Goal: Task Accomplishment & Management: Complete application form

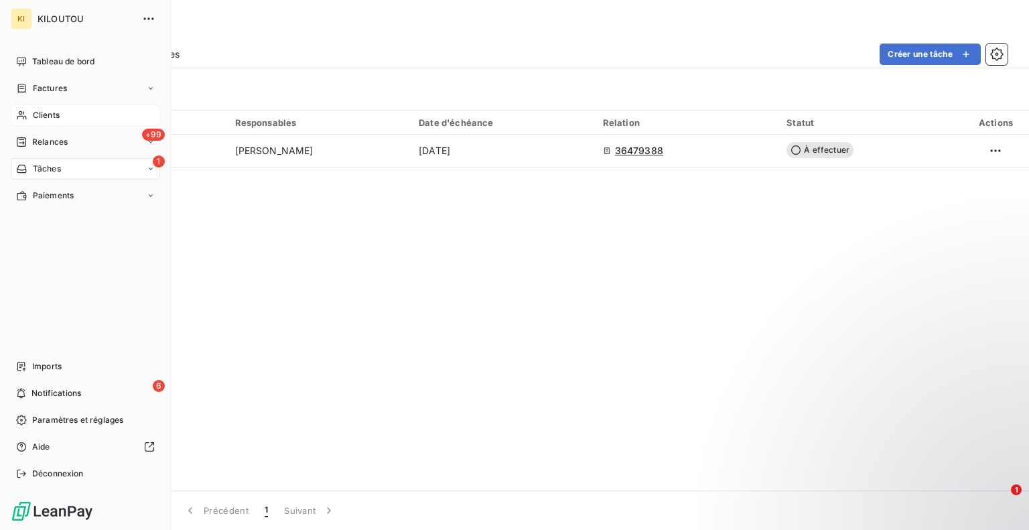
click at [70, 109] on div "Clients" at bounding box center [85, 115] width 149 height 21
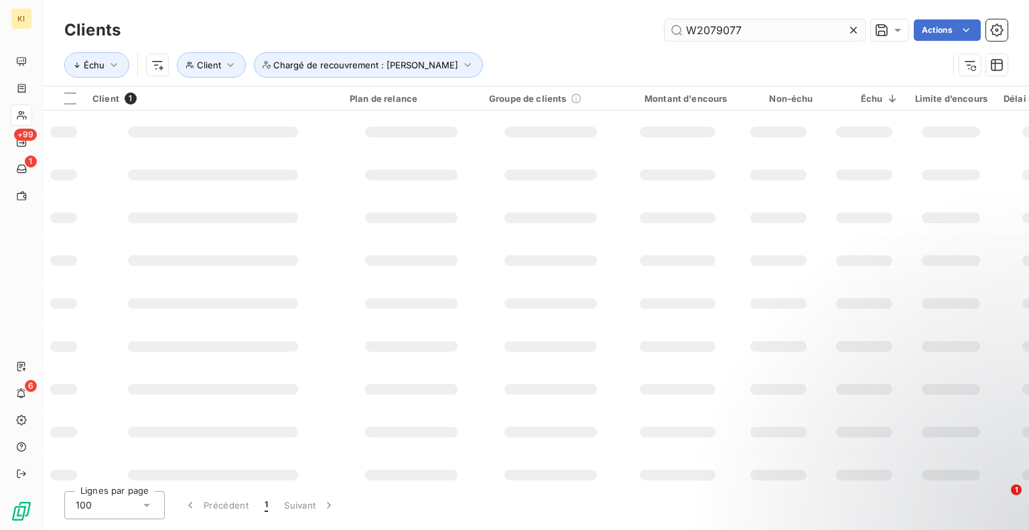
click at [855, 29] on icon at bounding box center [853, 29] width 13 height 13
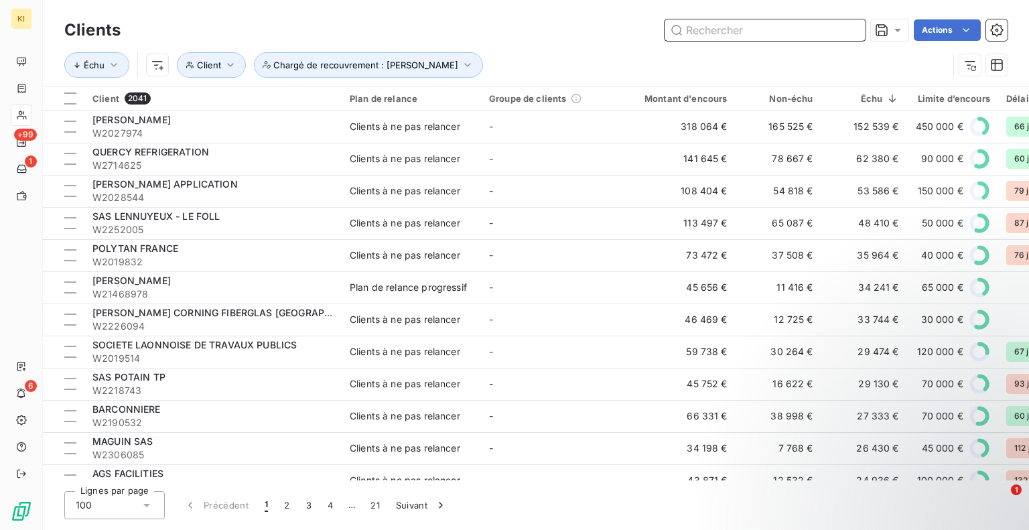
click at [687, 32] on input "text" at bounding box center [765, 29] width 201 height 21
paste input "W2292579"
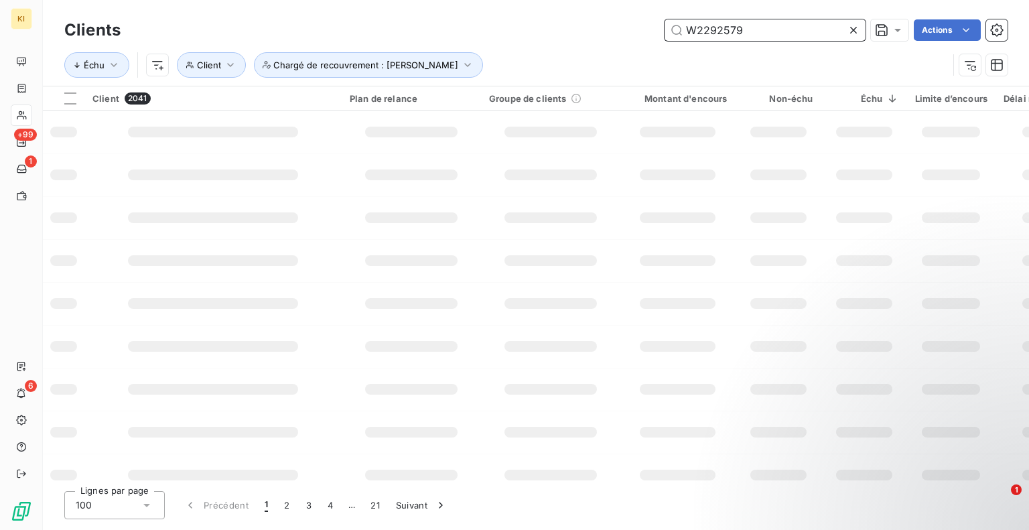
type input "W2292579"
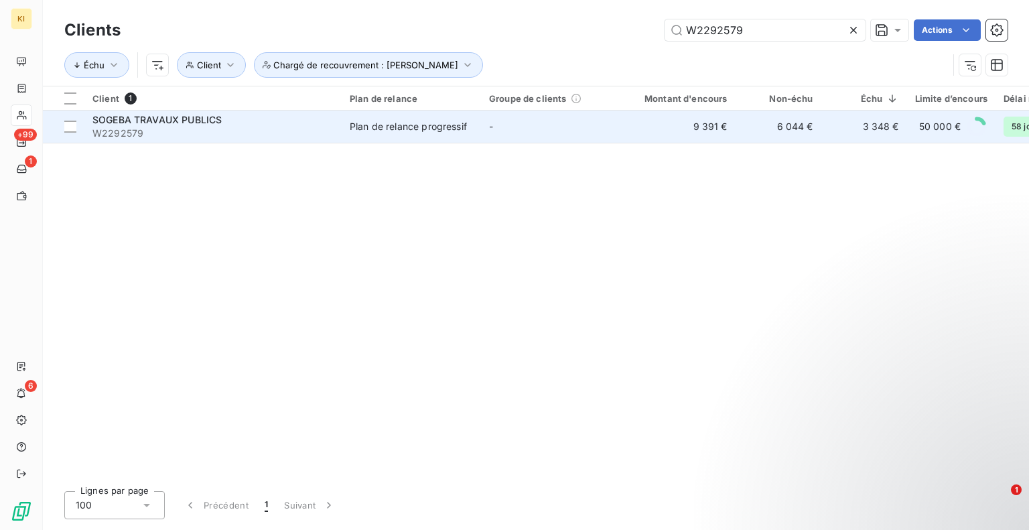
click at [344, 125] on td "Plan de relance progressif" at bounding box center [411, 127] width 139 height 32
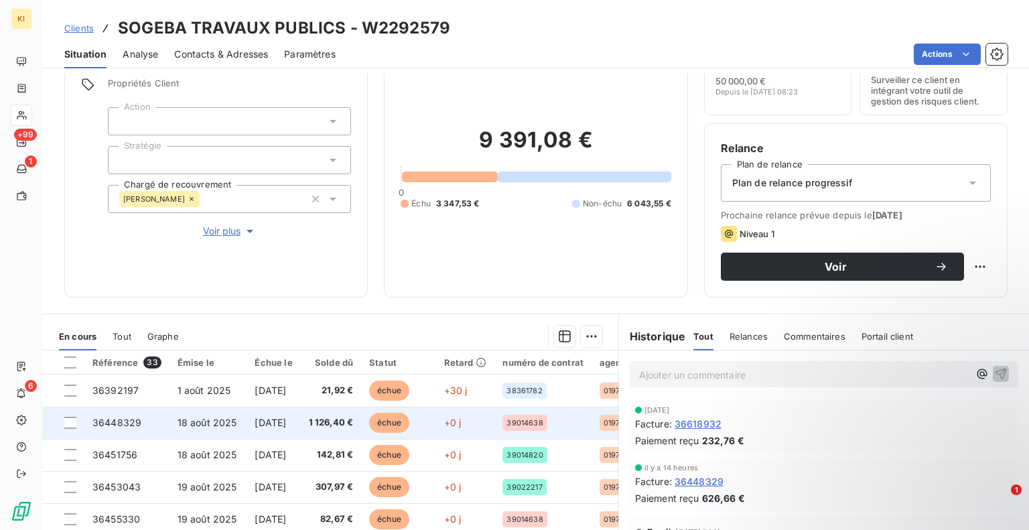
scroll to position [177, 0]
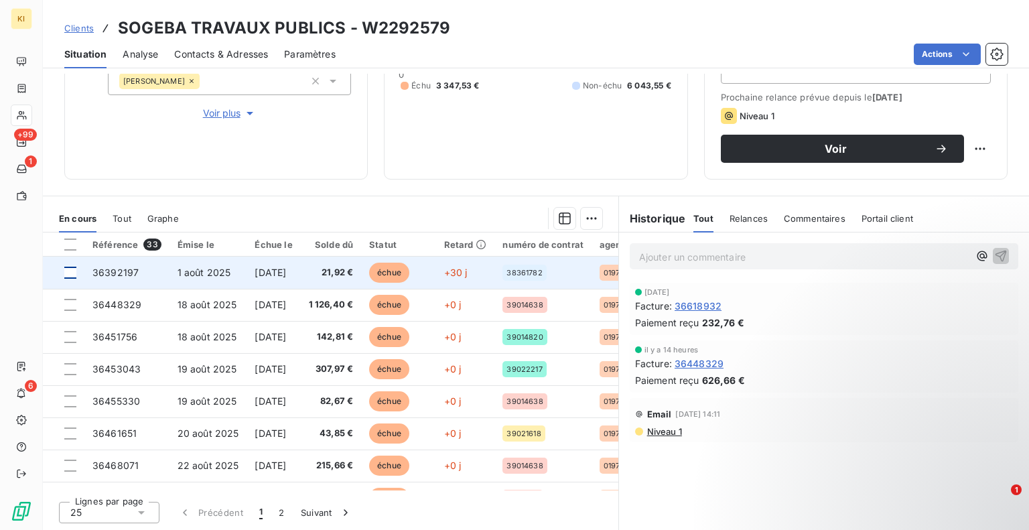
click at [70, 277] on div at bounding box center [70, 273] width 12 height 12
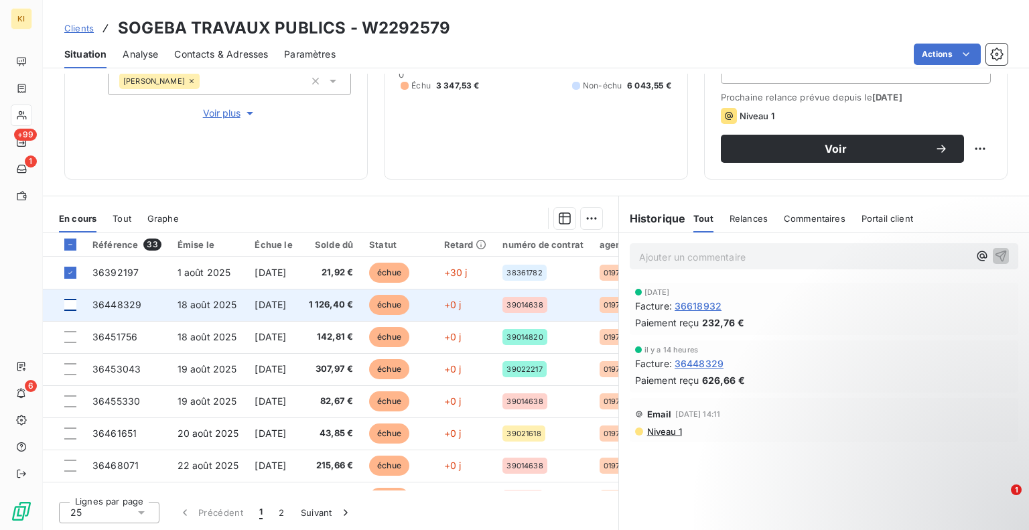
click at [72, 304] on div at bounding box center [70, 305] width 12 height 12
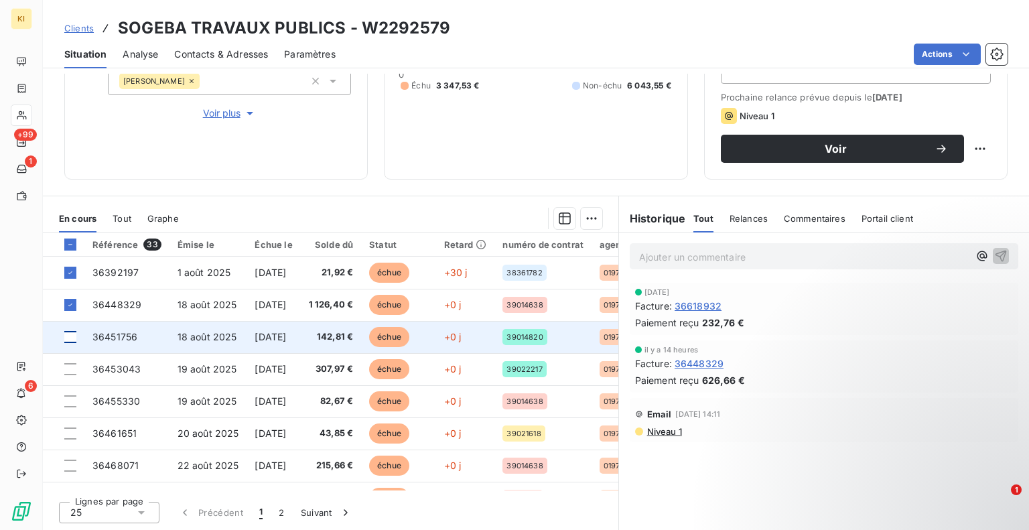
click at [75, 336] on div at bounding box center [70, 337] width 12 height 12
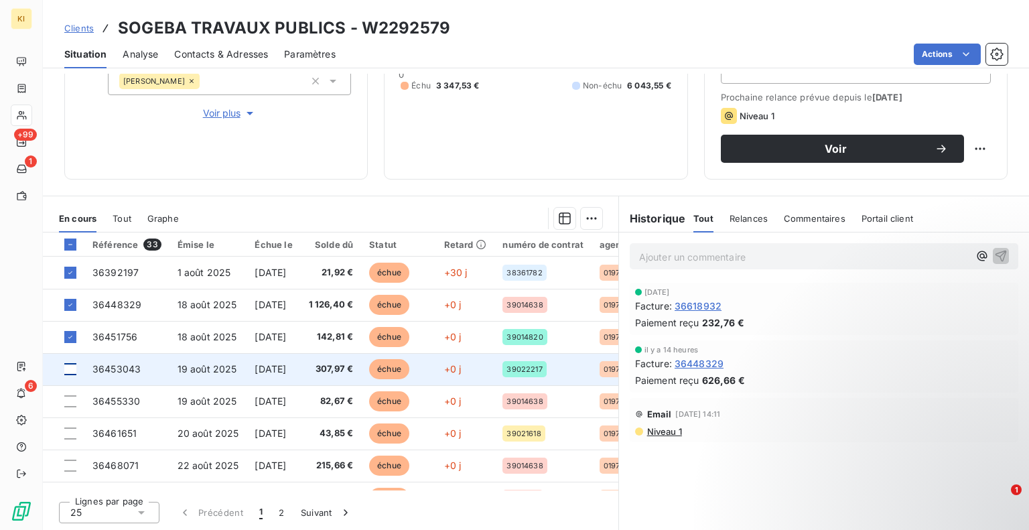
click at [70, 373] on div at bounding box center [70, 369] width 12 height 12
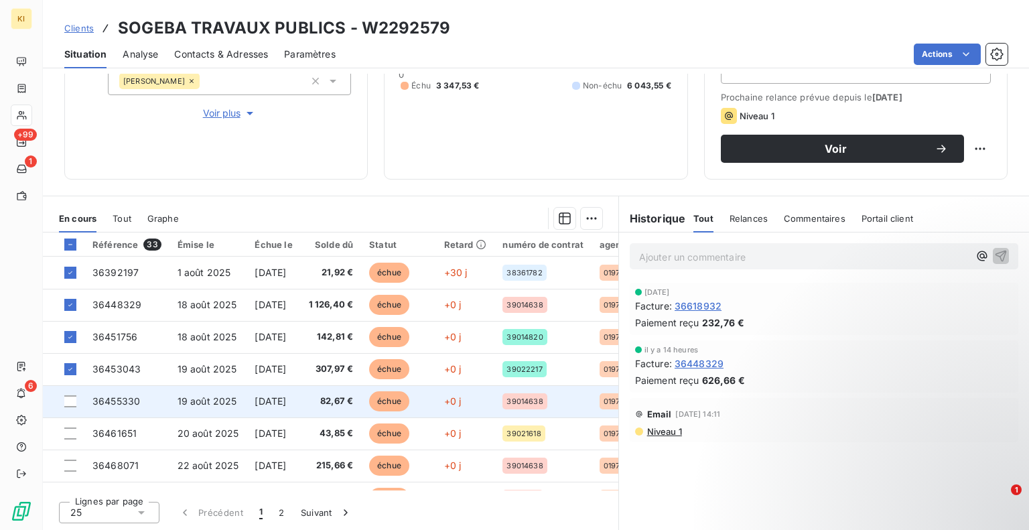
click at [73, 407] on td at bounding box center [64, 401] width 42 height 32
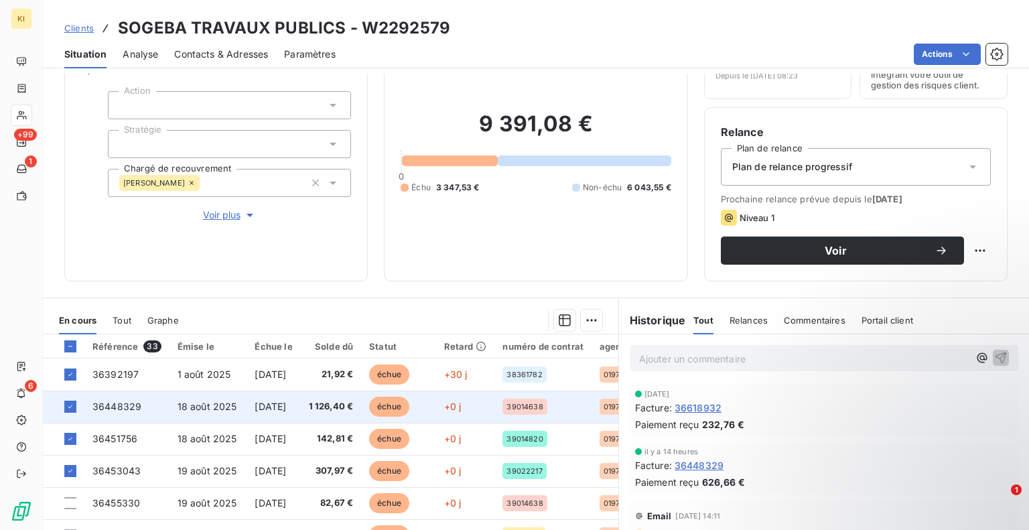
scroll to position [177, 0]
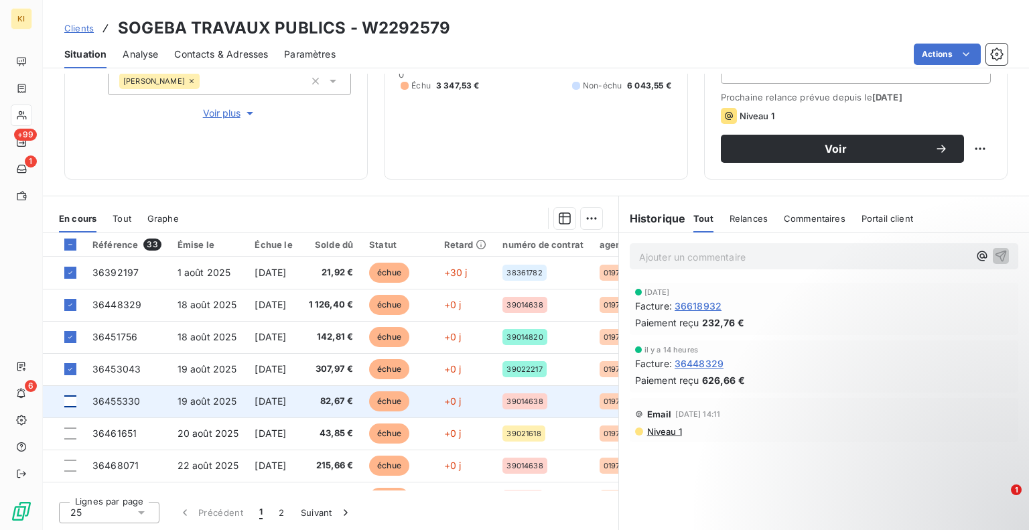
click at [71, 401] on div at bounding box center [70, 401] width 12 height 12
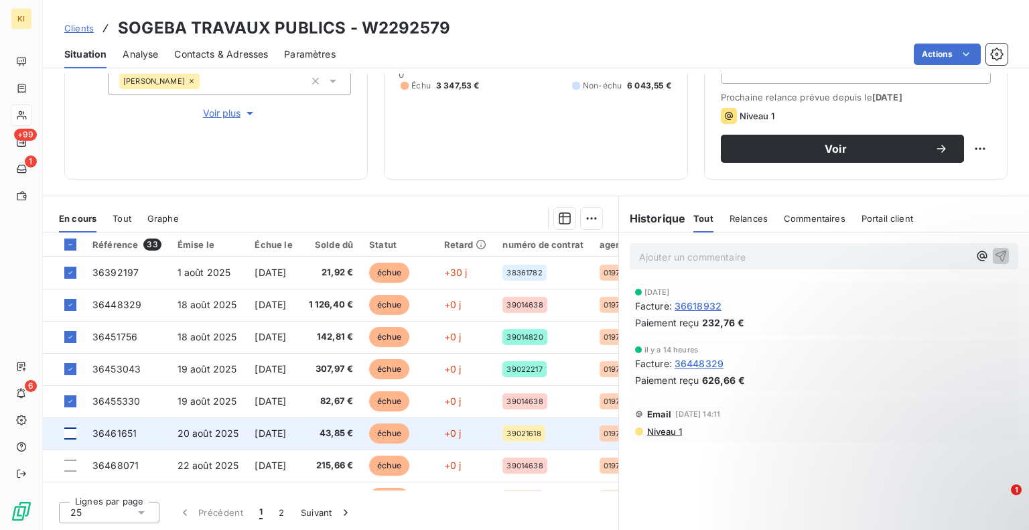
click at [70, 432] on div at bounding box center [70, 433] width 12 height 12
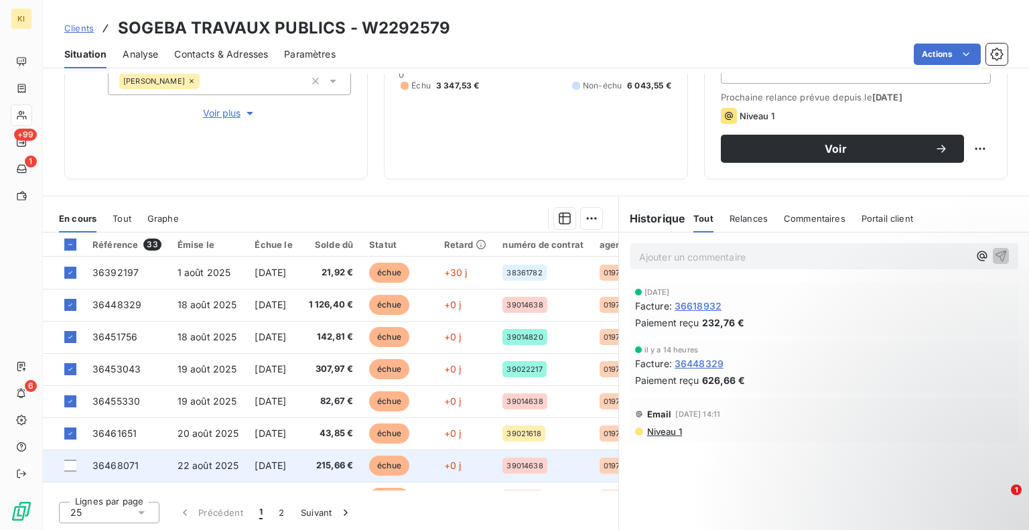
click at [70, 458] on td at bounding box center [64, 466] width 42 height 32
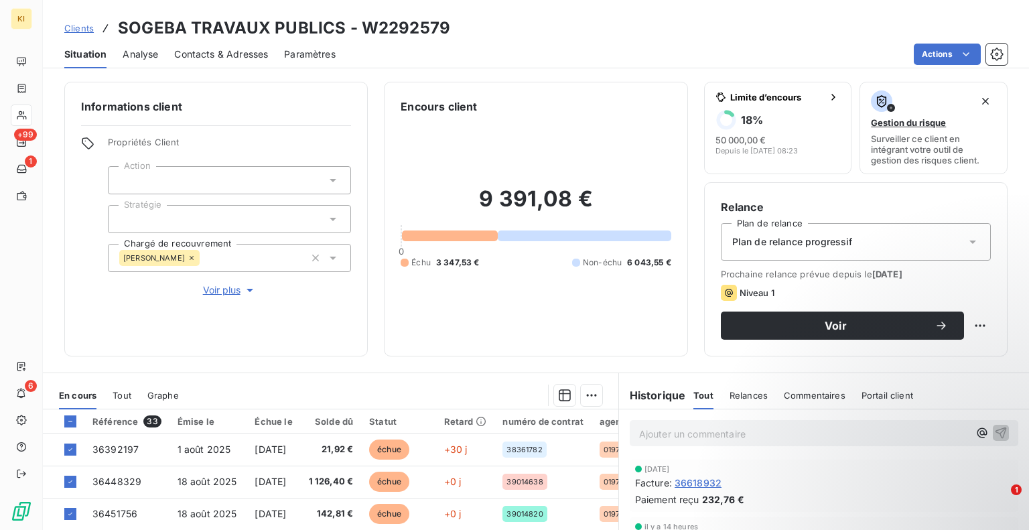
scroll to position [177, 0]
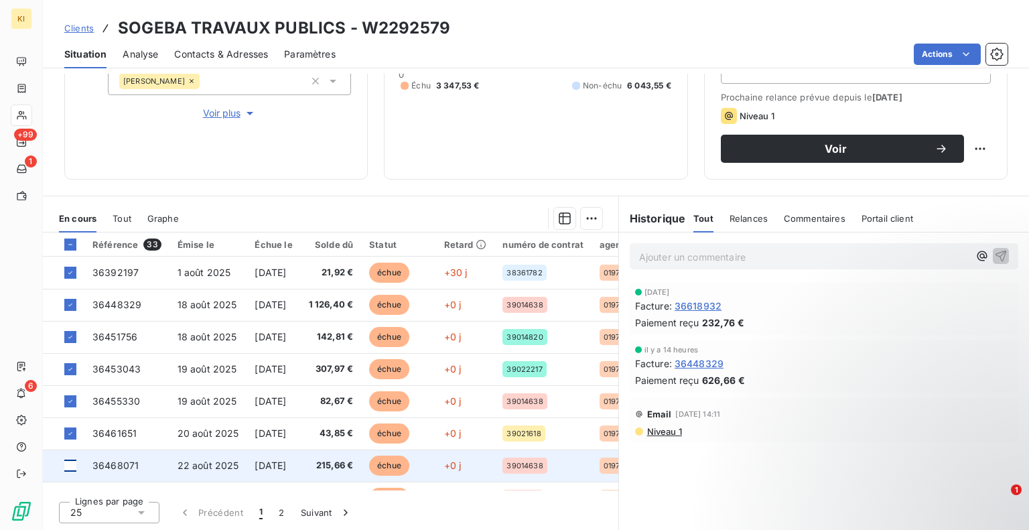
click at [72, 465] on div at bounding box center [70, 466] width 12 height 12
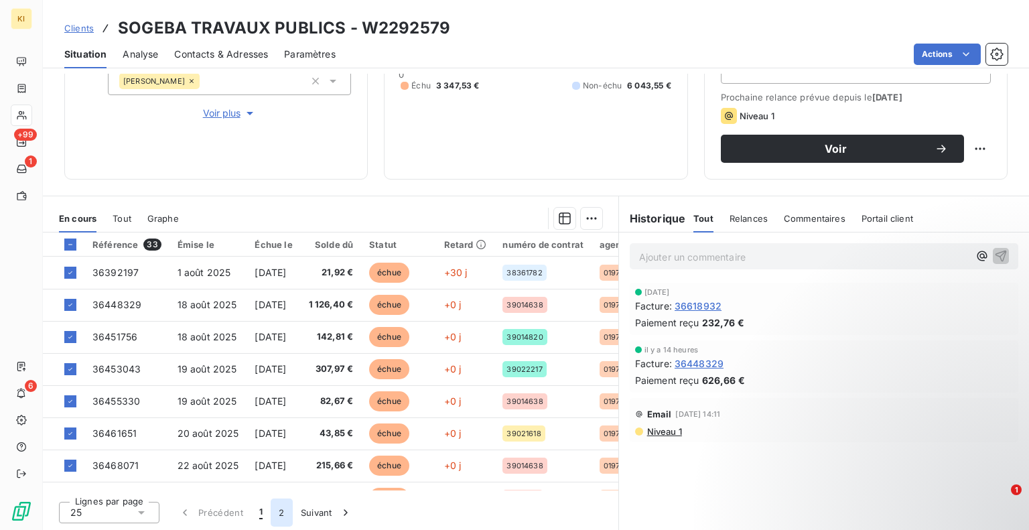
click at [282, 514] on button "2" at bounding box center [281, 512] width 21 height 28
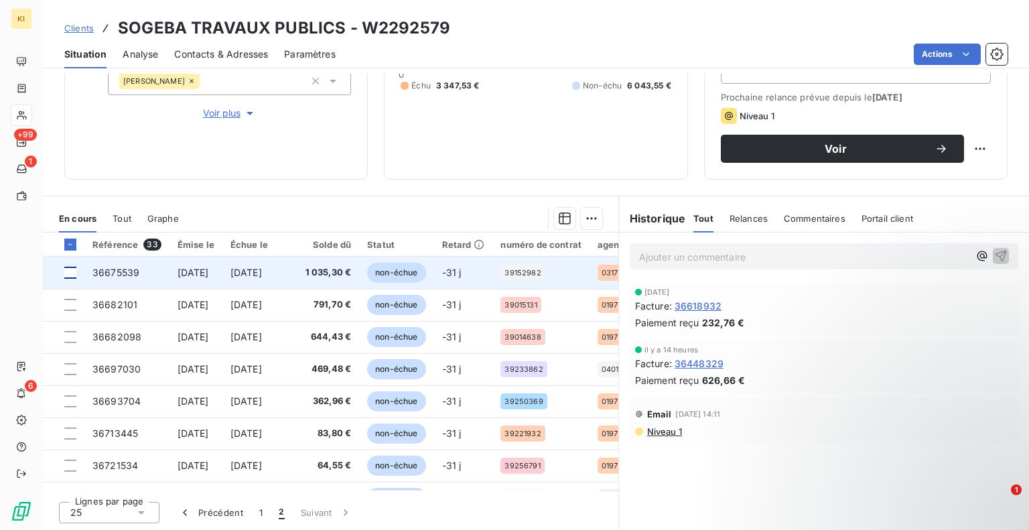
click at [69, 273] on div at bounding box center [70, 273] width 12 height 12
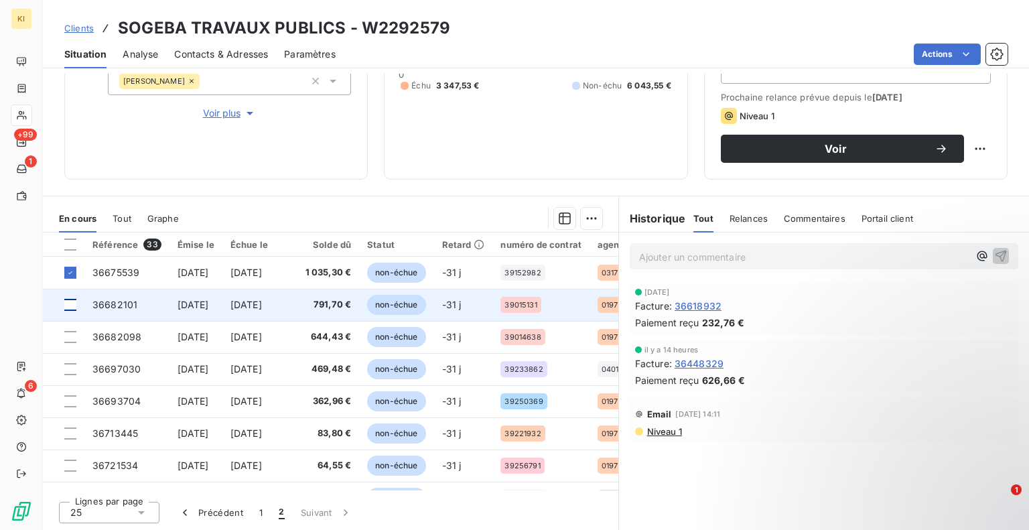
click at [74, 306] on div at bounding box center [70, 305] width 12 height 12
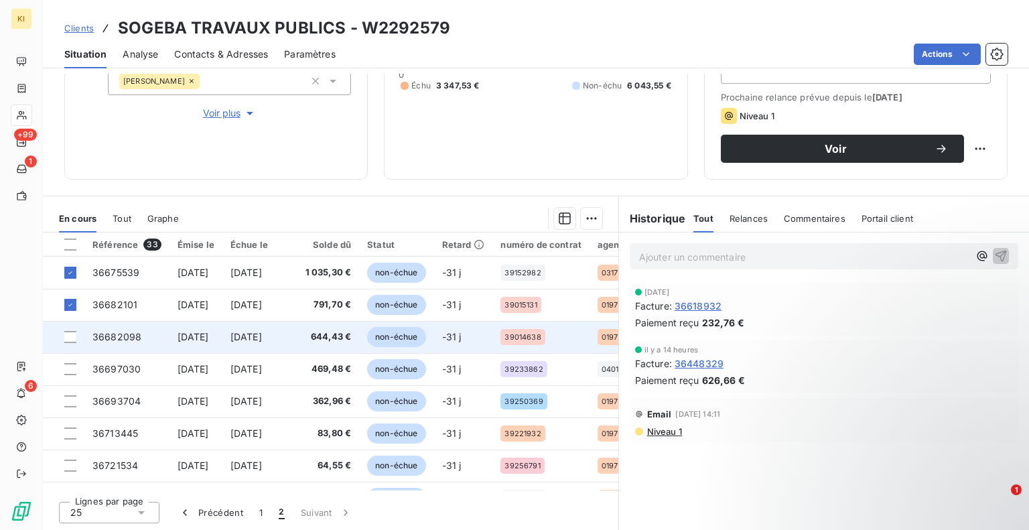
click at [71, 342] on td at bounding box center [64, 337] width 42 height 32
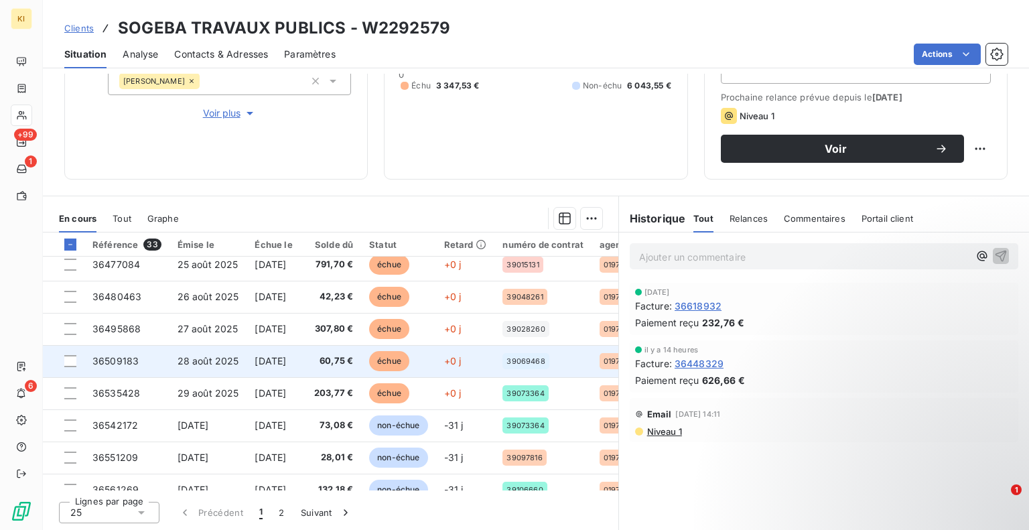
scroll to position [201, 0]
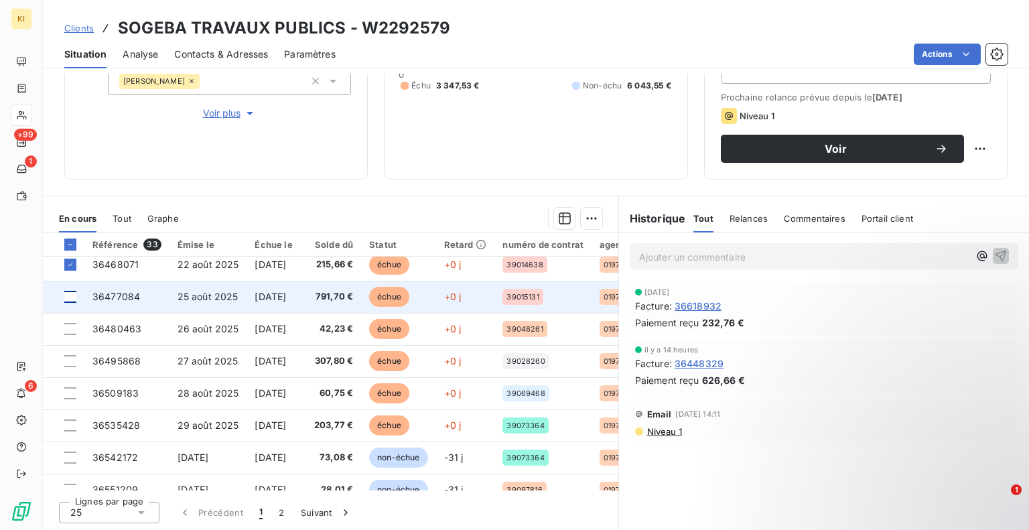
click at [67, 301] on div at bounding box center [70, 297] width 12 height 12
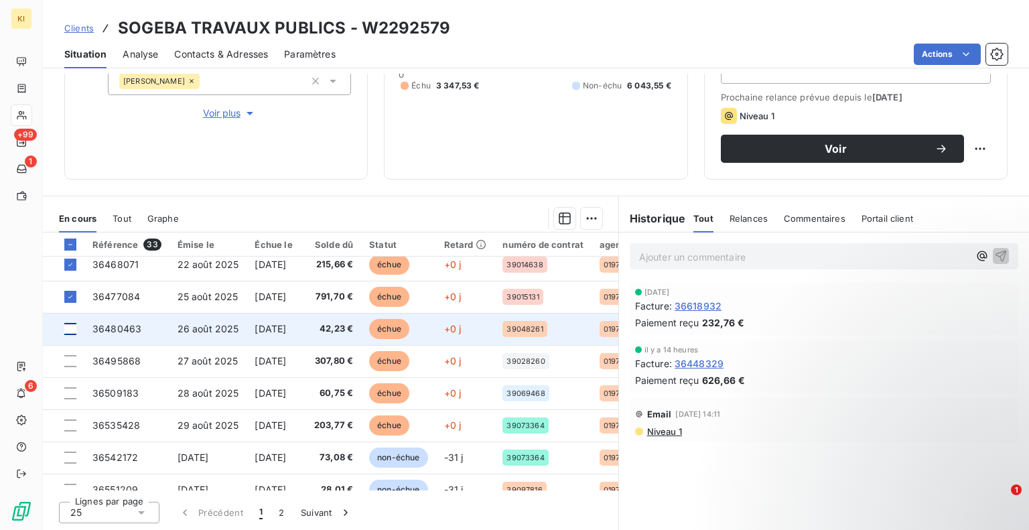
click at [70, 326] on div at bounding box center [70, 329] width 12 height 12
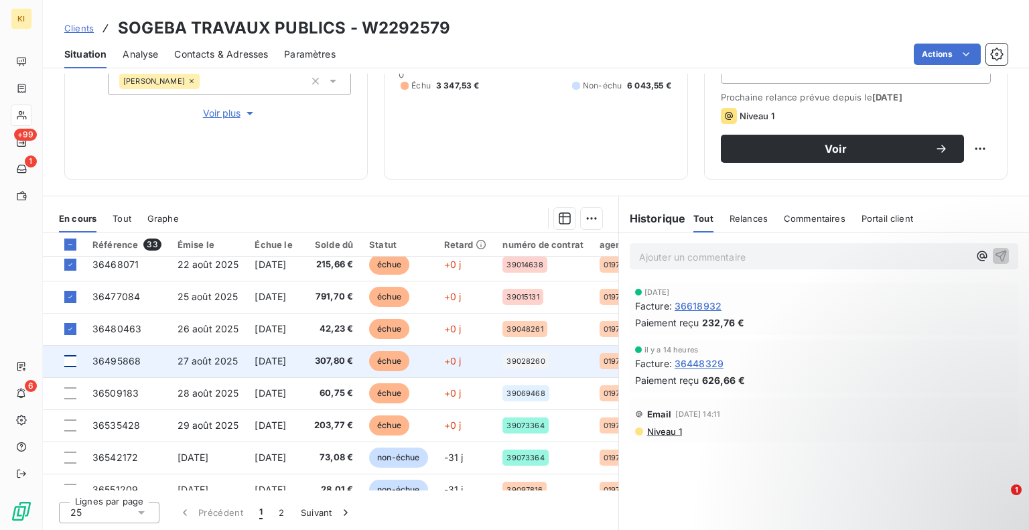
click at [68, 356] on div at bounding box center [70, 361] width 12 height 12
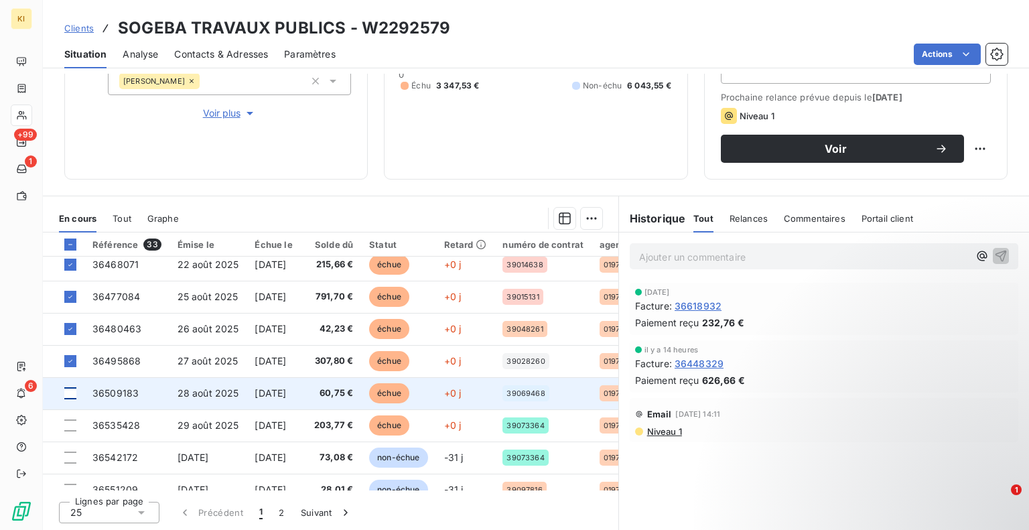
click at [72, 395] on div at bounding box center [70, 393] width 12 height 12
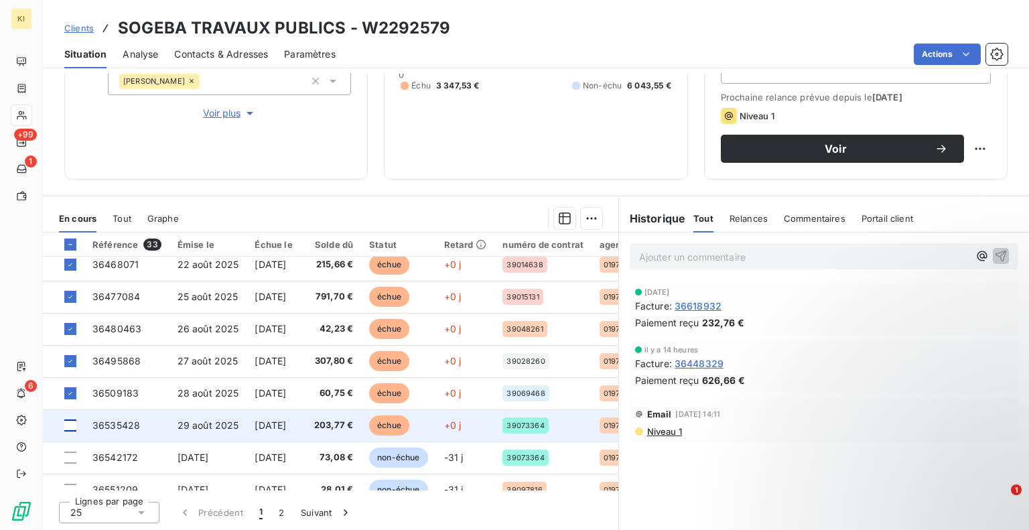
click at [70, 419] on div at bounding box center [70, 425] width 12 height 12
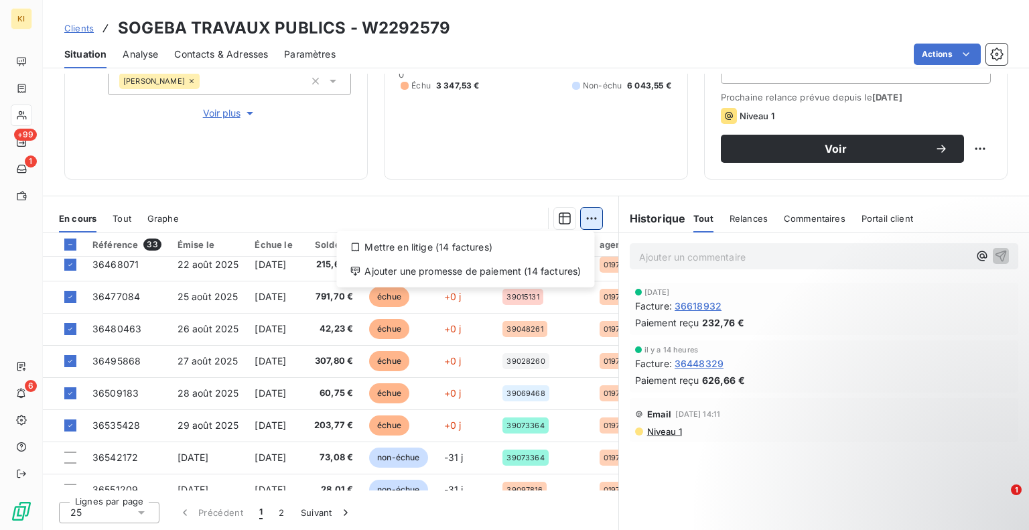
click at [587, 220] on html "KI +99 1 6 Clients SOGEBA TRAVAUX PUBLICS - W2292579 Situation Analyse Contacts…" at bounding box center [514, 265] width 1029 height 530
click at [503, 273] on div "Ajouter une promesse de paiement (14 factures)" at bounding box center [465, 271] width 247 height 21
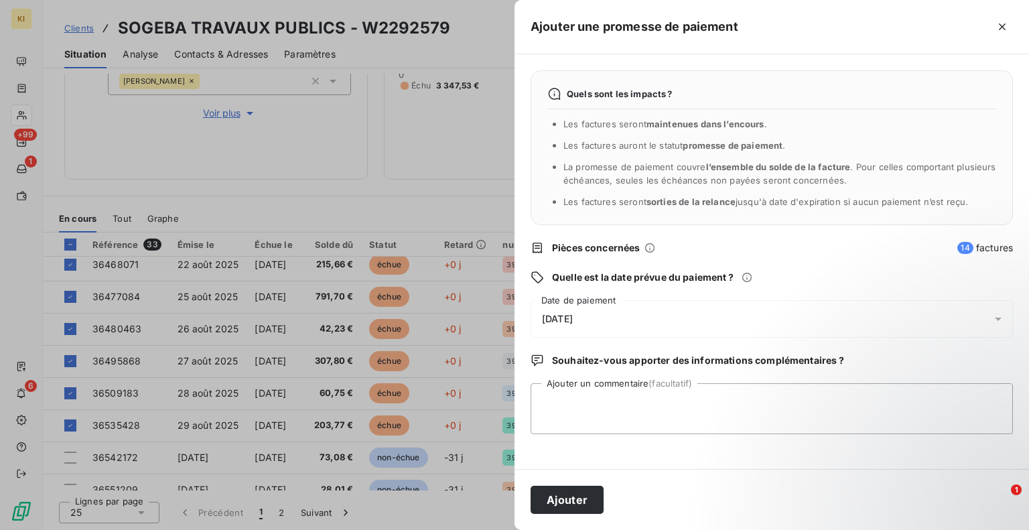
click at [602, 324] on div "[DATE]" at bounding box center [772, 319] width 482 height 38
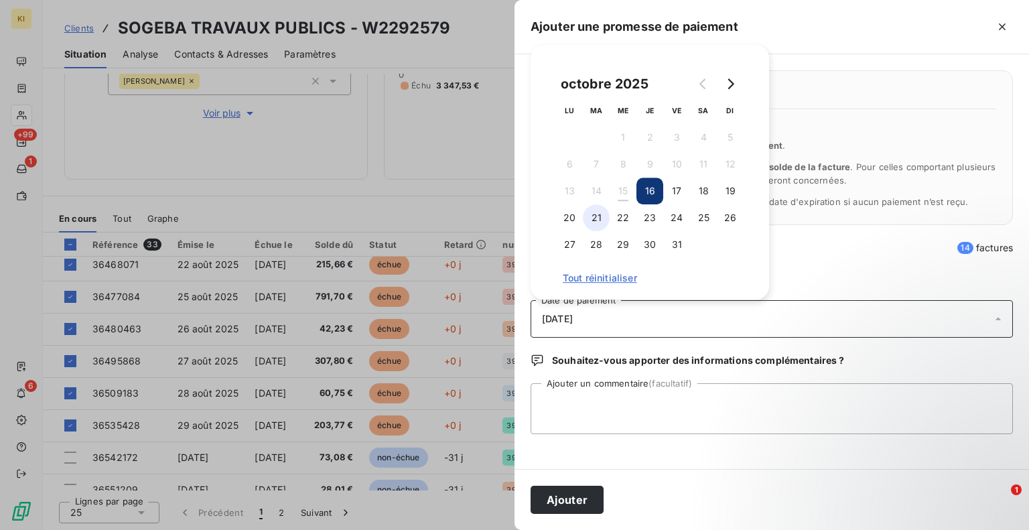
click at [600, 218] on button "21" at bounding box center [596, 217] width 27 height 27
click at [584, 499] on button "Ajouter" at bounding box center [567, 500] width 73 height 28
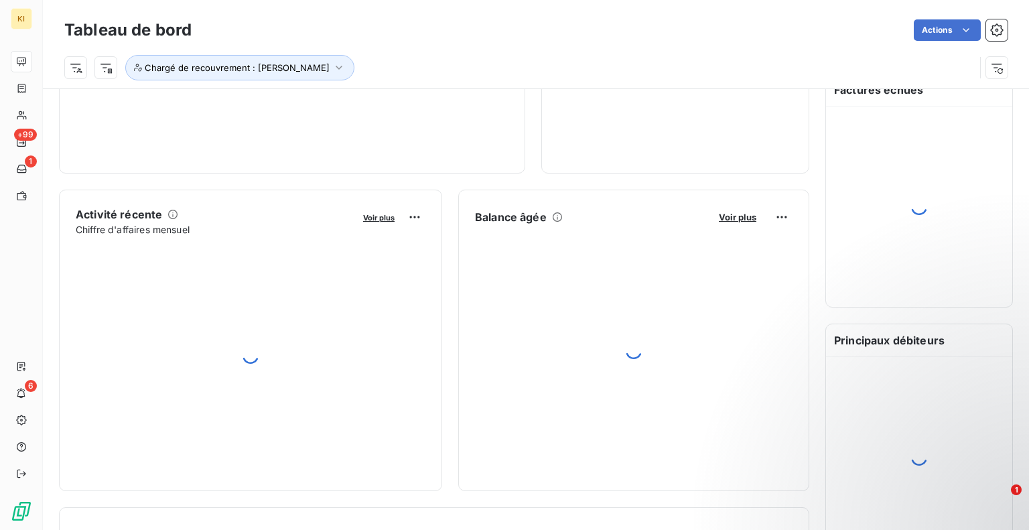
scroll to position [201, 0]
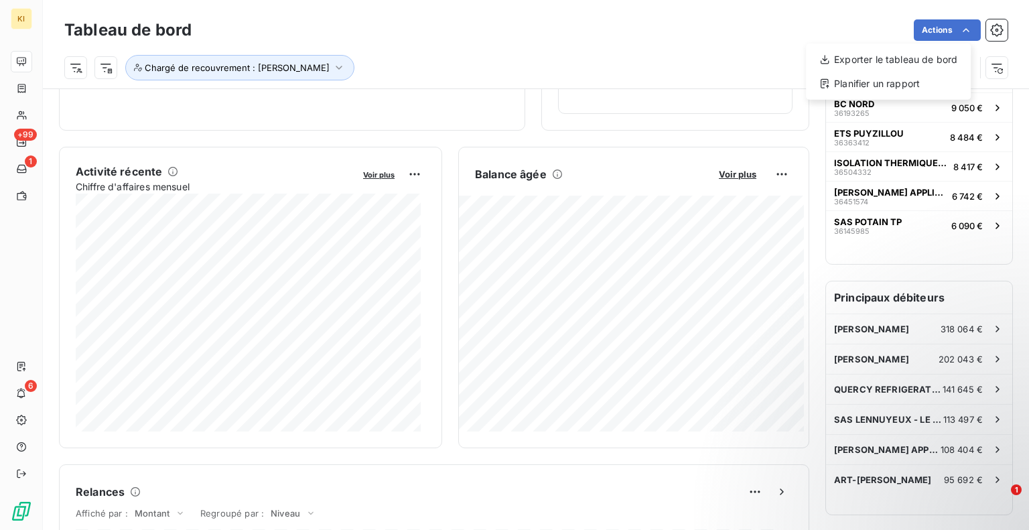
click at [645, 70] on html "KI +99 1 6 Tableau de bord Actions Exporter le tableau de bord Planifier un rap…" at bounding box center [514, 265] width 1029 height 530
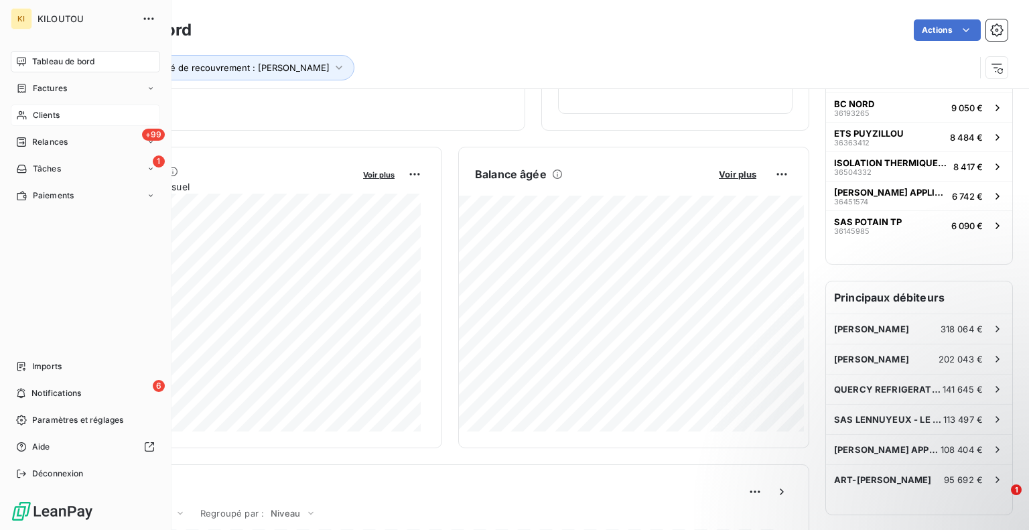
click at [40, 119] on span "Clients" at bounding box center [46, 115] width 27 height 12
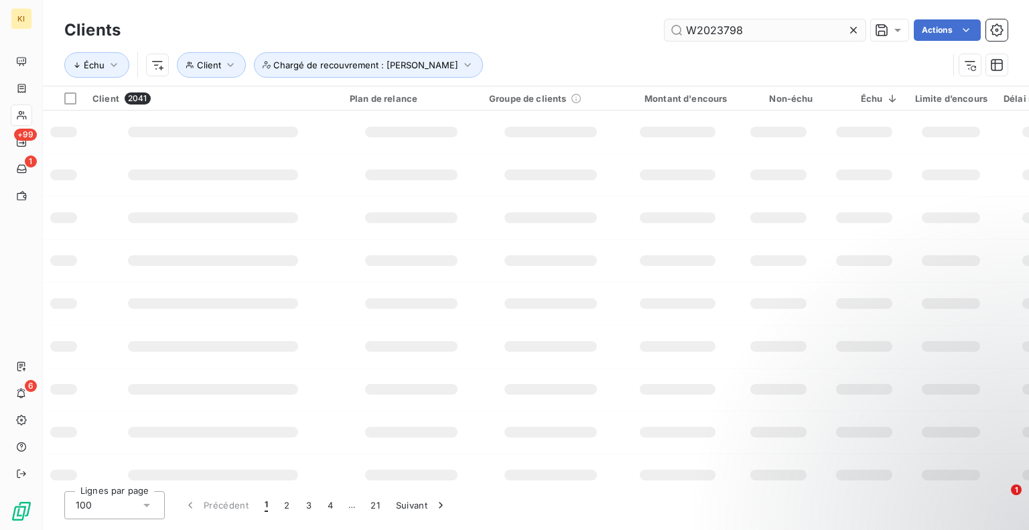
type input "W2023798"
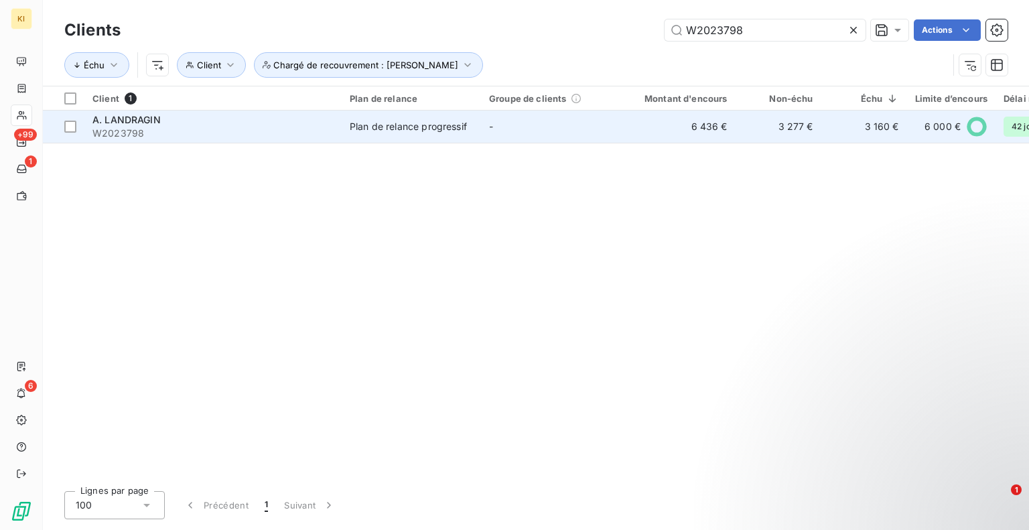
click at [437, 139] on td "Plan de relance progressif" at bounding box center [411, 127] width 139 height 32
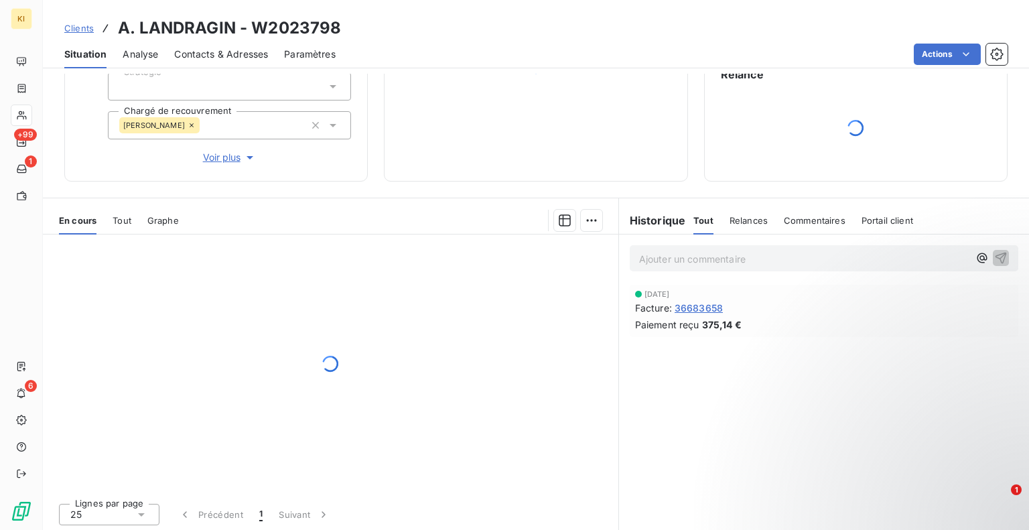
scroll to position [134, 0]
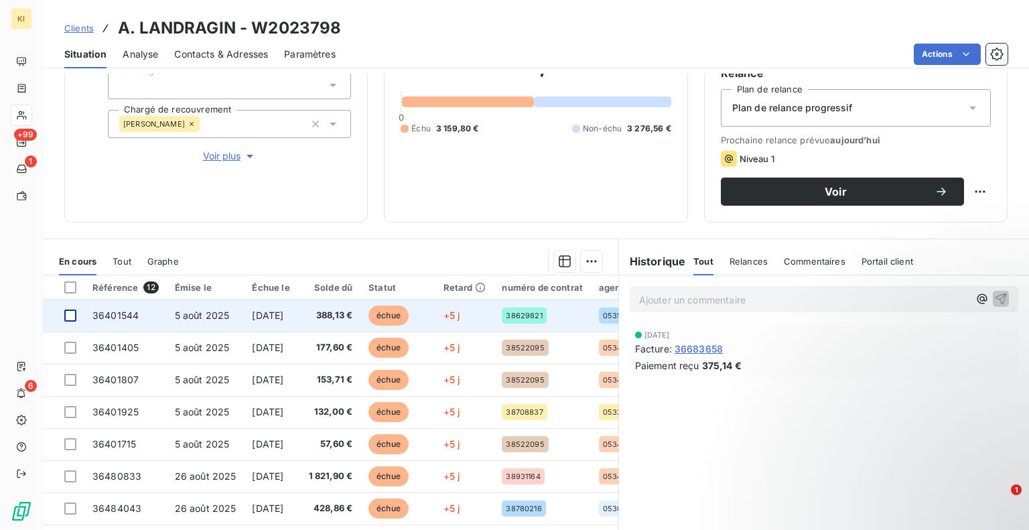
click at [68, 316] on div at bounding box center [70, 316] width 12 height 12
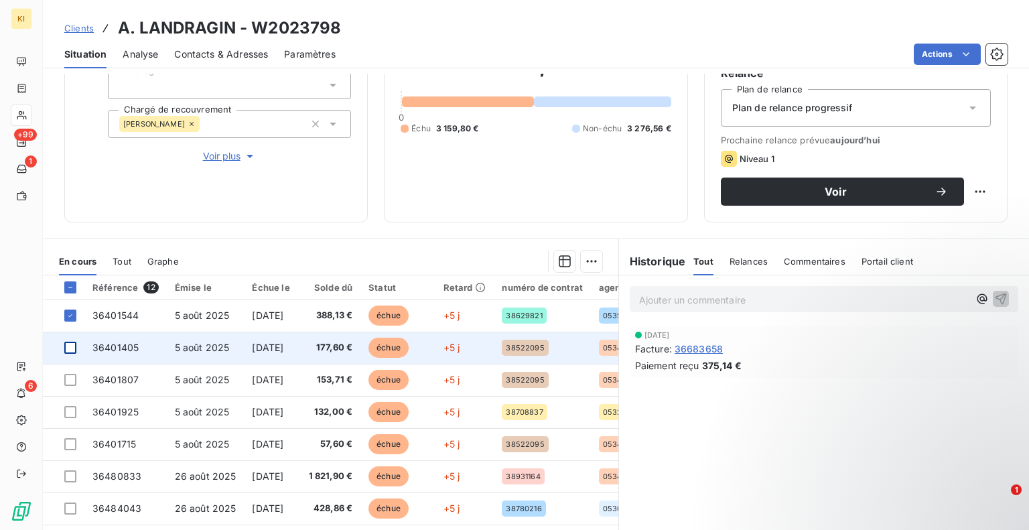
click at [70, 346] on div at bounding box center [70, 348] width 12 height 12
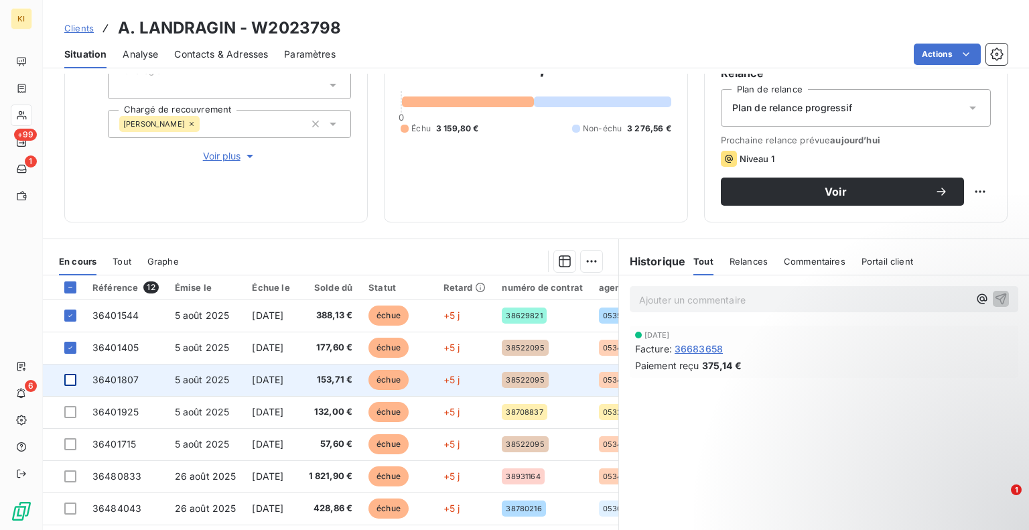
click at [66, 380] on div at bounding box center [70, 380] width 12 height 12
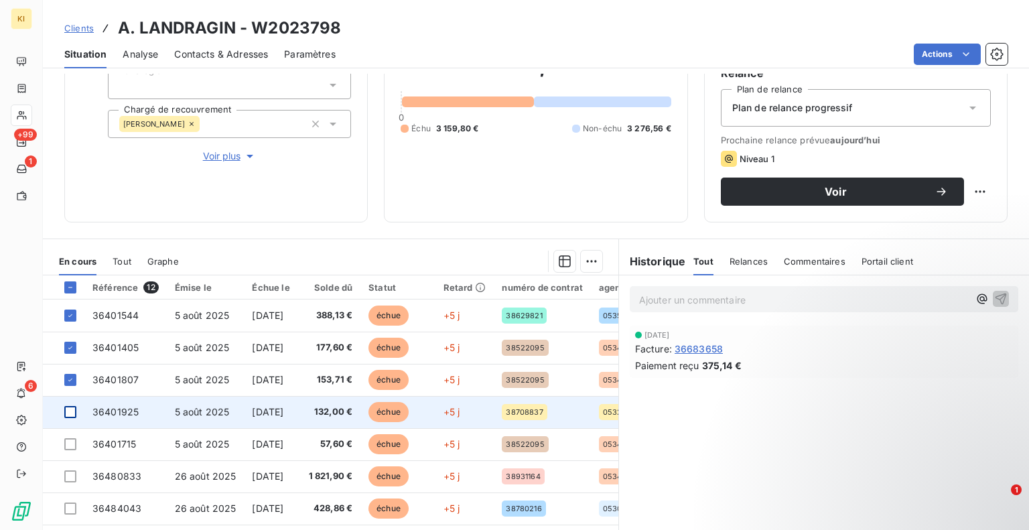
click at [64, 409] on div at bounding box center [70, 412] width 12 height 12
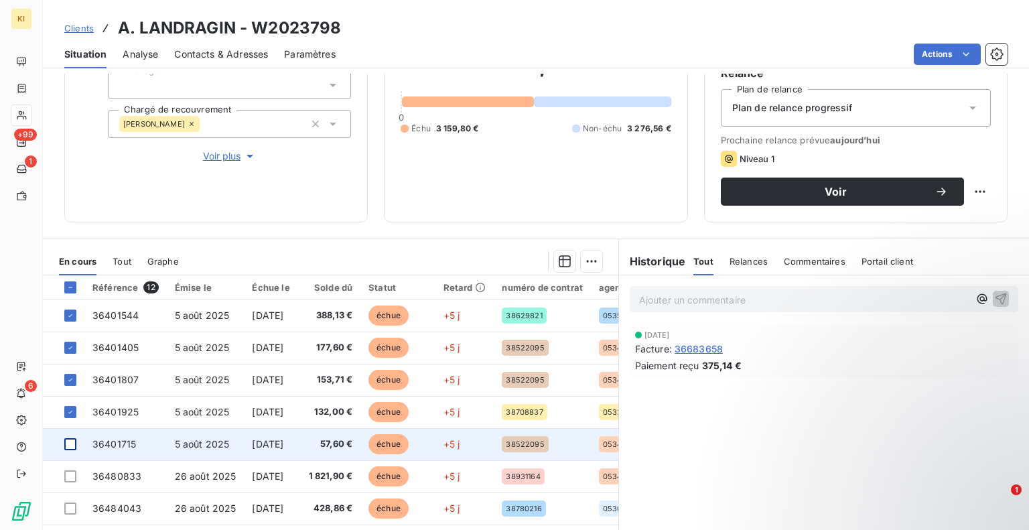
click at [65, 440] on div at bounding box center [70, 444] width 12 height 12
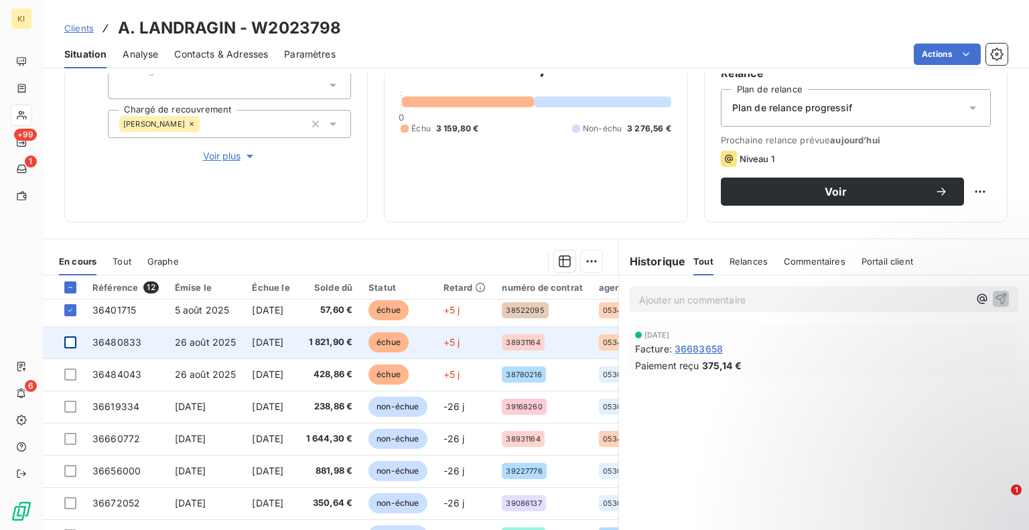
click at [66, 340] on div at bounding box center [70, 342] width 12 height 12
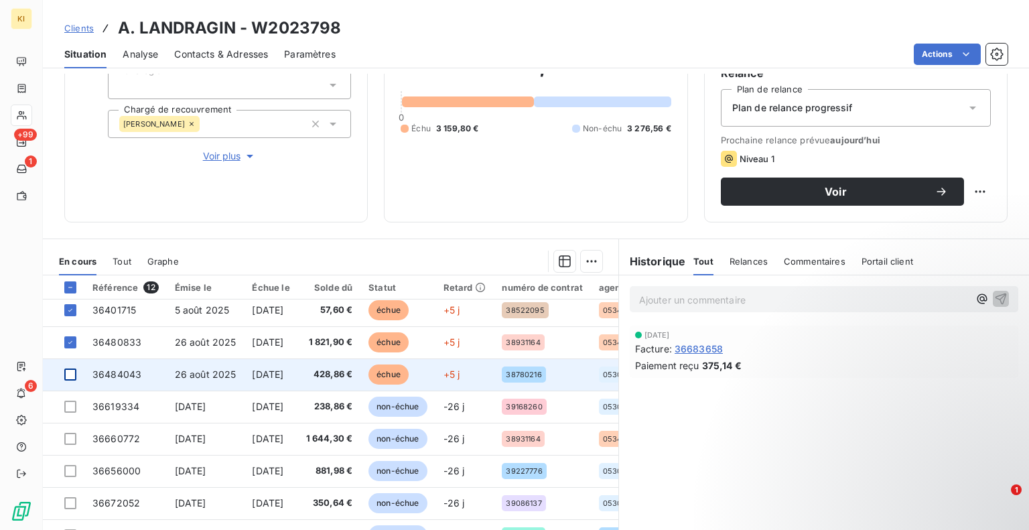
click at [64, 376] on div at bounding box center [70, 374] width 12 height 12
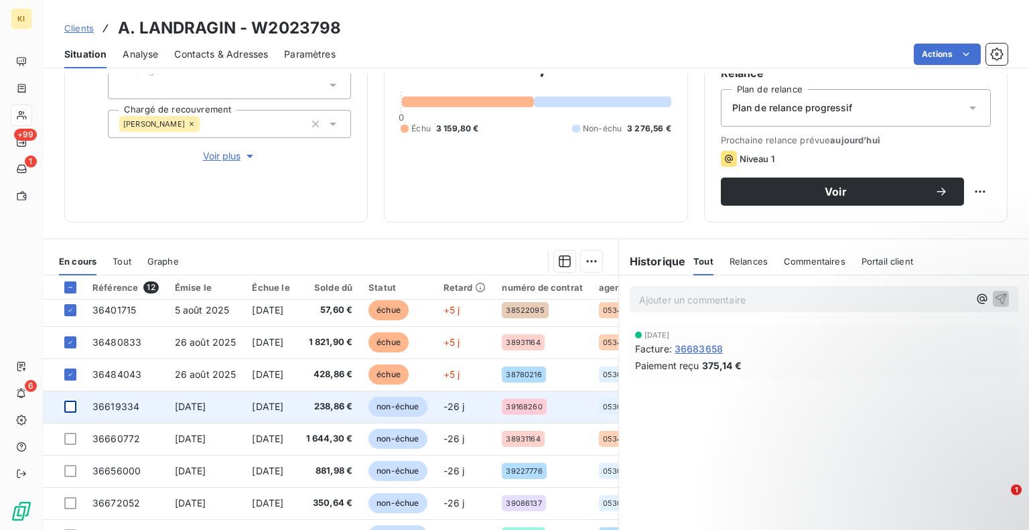
click at [64, 407] on div at bounding box center [70, 407] width 12 height 12
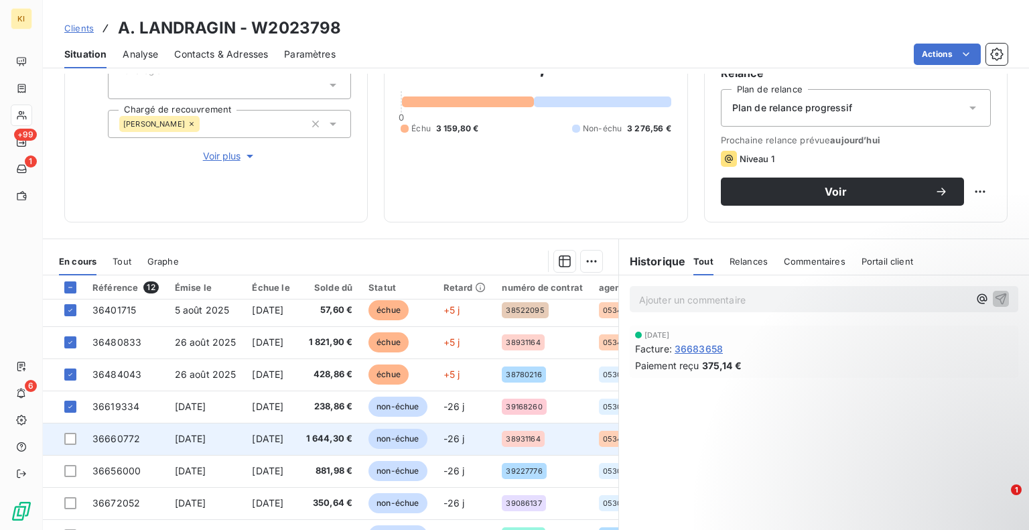
click at [63, 438] on td at bounding box center [64, 439] width 42 height 32
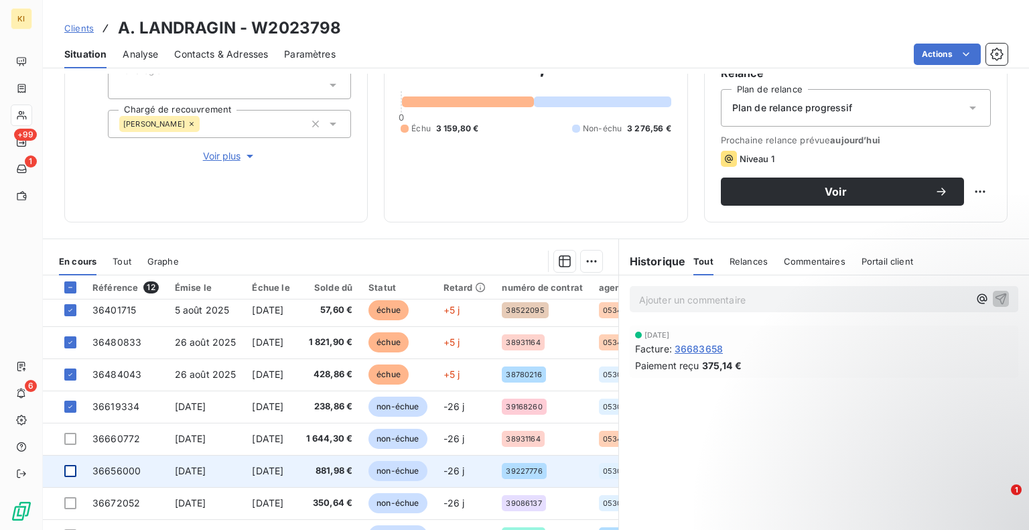
click at [67, 468] on div at bounding box center [70, 471] width 12 height 12
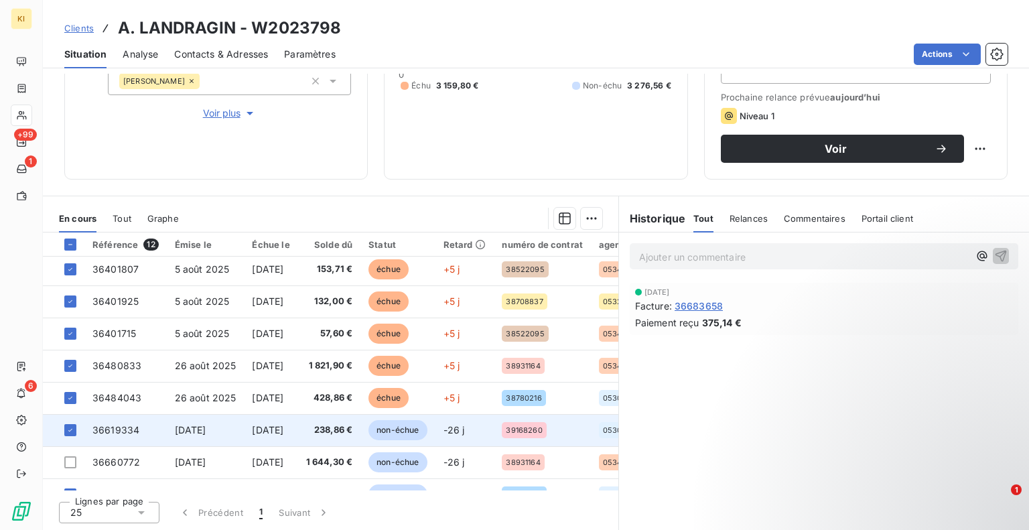
scroll to position [134, 0]
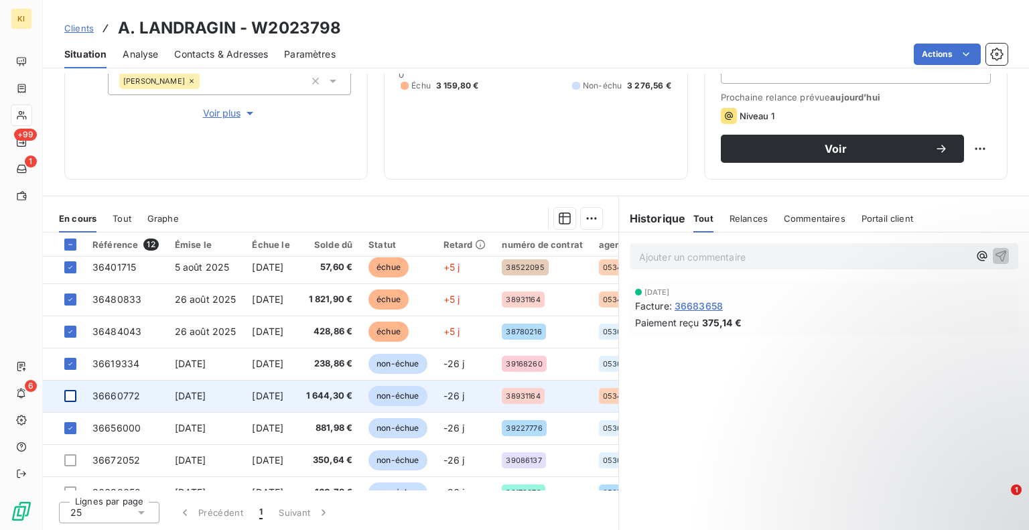
click at [70, 393] on div at bounding box center [70, 396] width 12 height 12
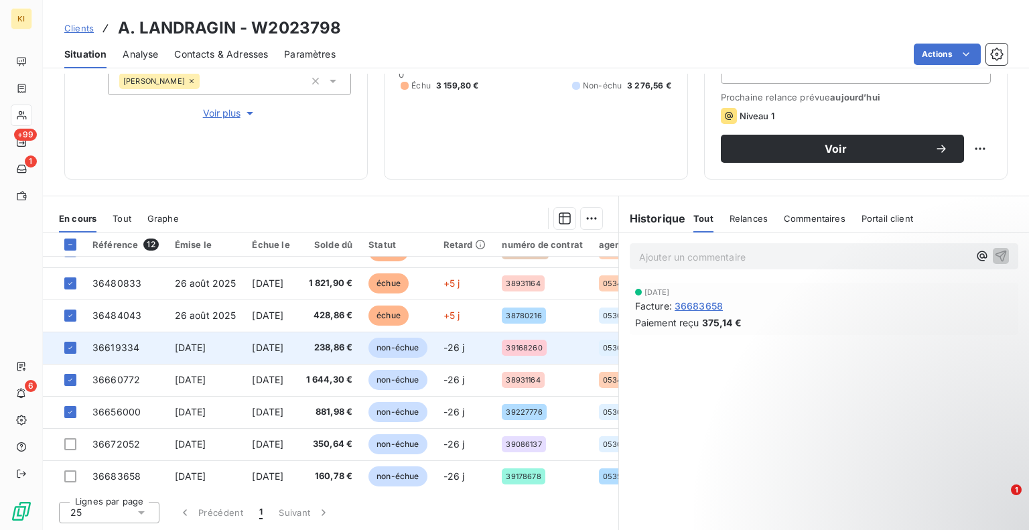
scroll to position [157, 0]
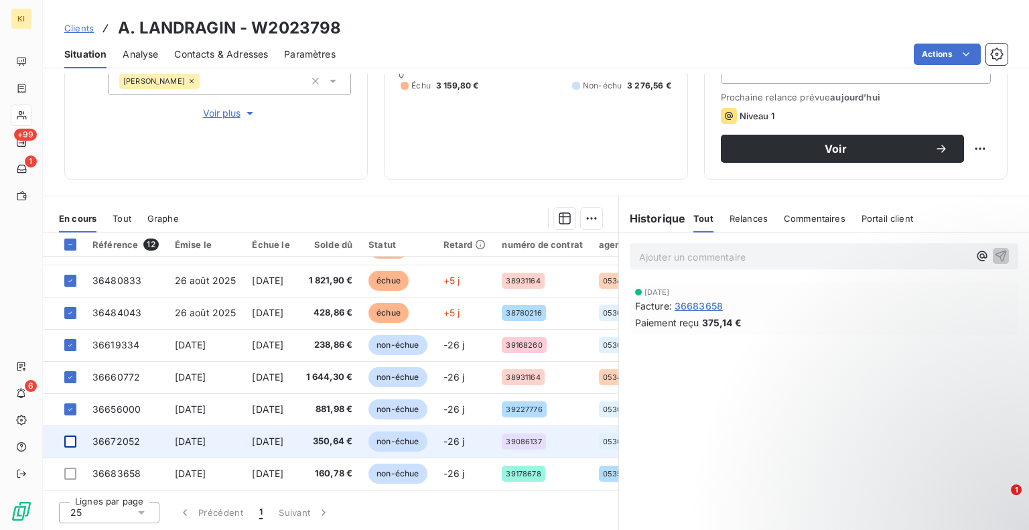
click at [68, 439] on div at bounding box center [70, 441] width 12 height 12
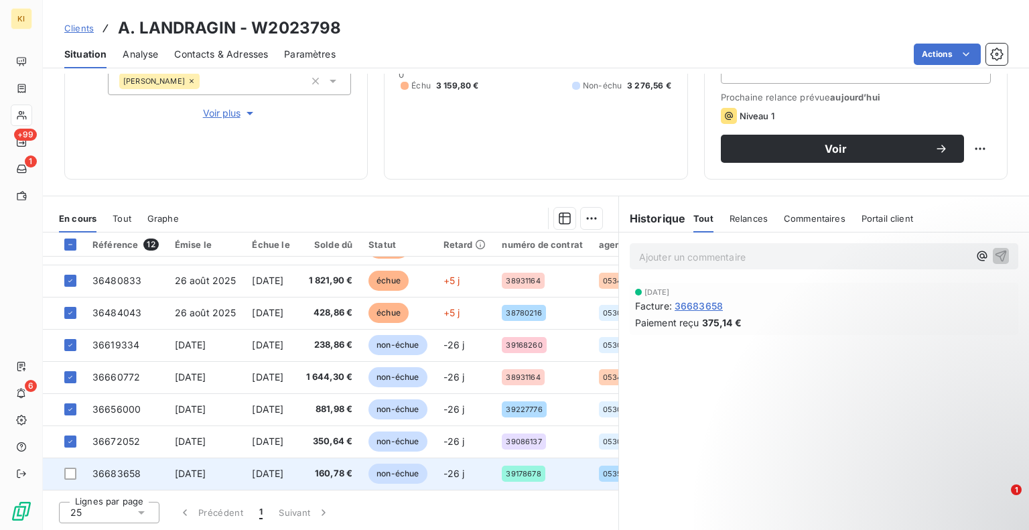
click at [70, 474] on td at bounding box center [64, 474] width 42 height 32
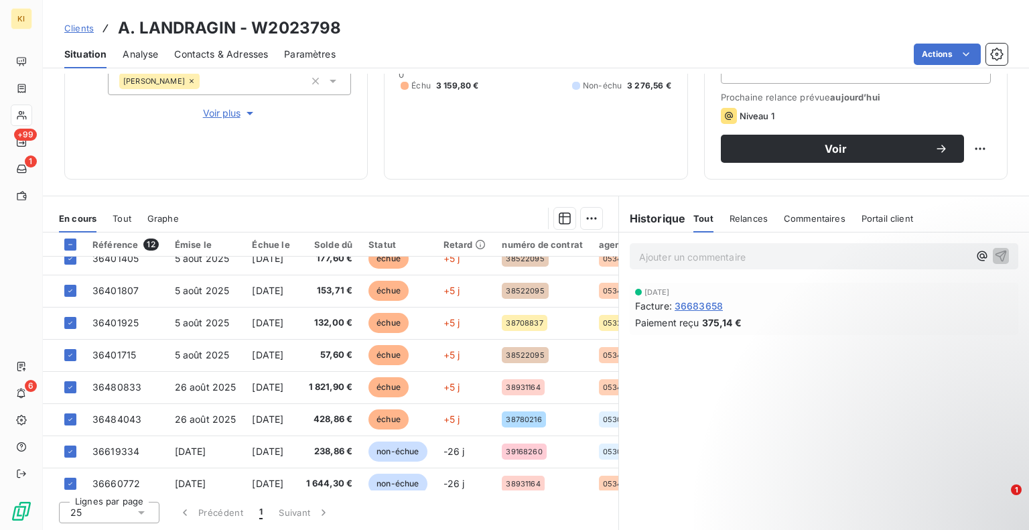
scroll to position [157, 0]
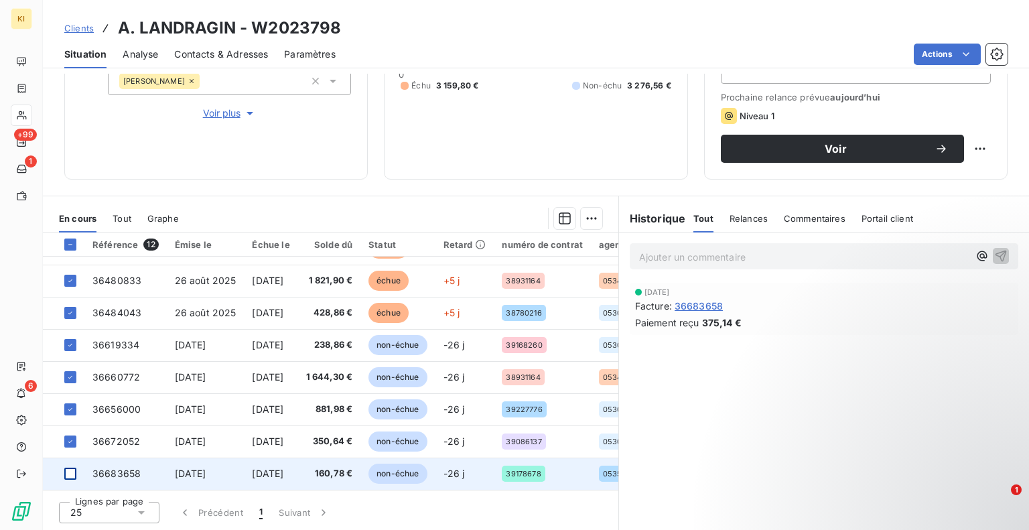
click at [72, 468] on div at bounding box center [70, 474] width 12 height 12
drag, startPoint x: 68, startPoint y: 471, endPoint x: 62, endPoint y: 458, distance: 15.0
click at [68, 471] on icon at bounding box center [70, 474] width 8 height 8
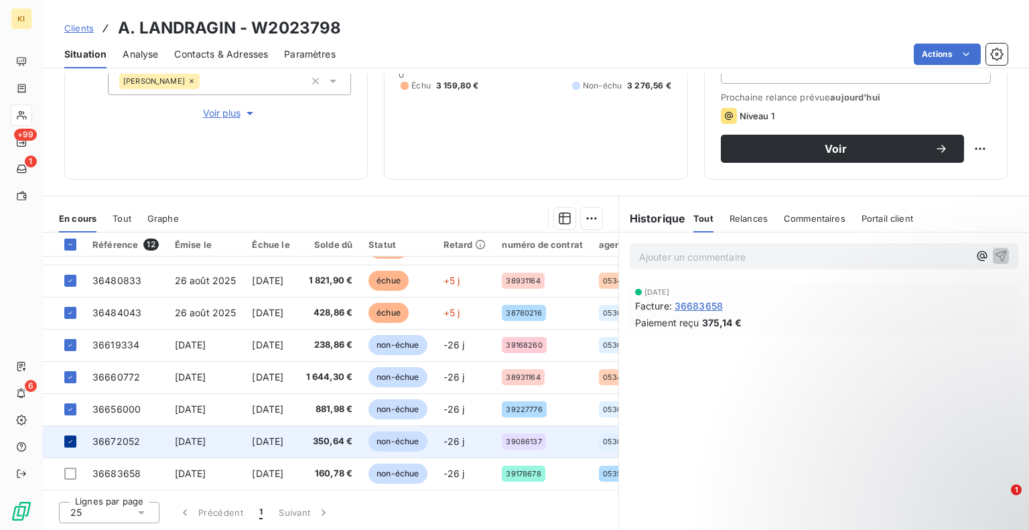
click at [70, 440] on icon at bounding box center [70, 441] width 4 height 3
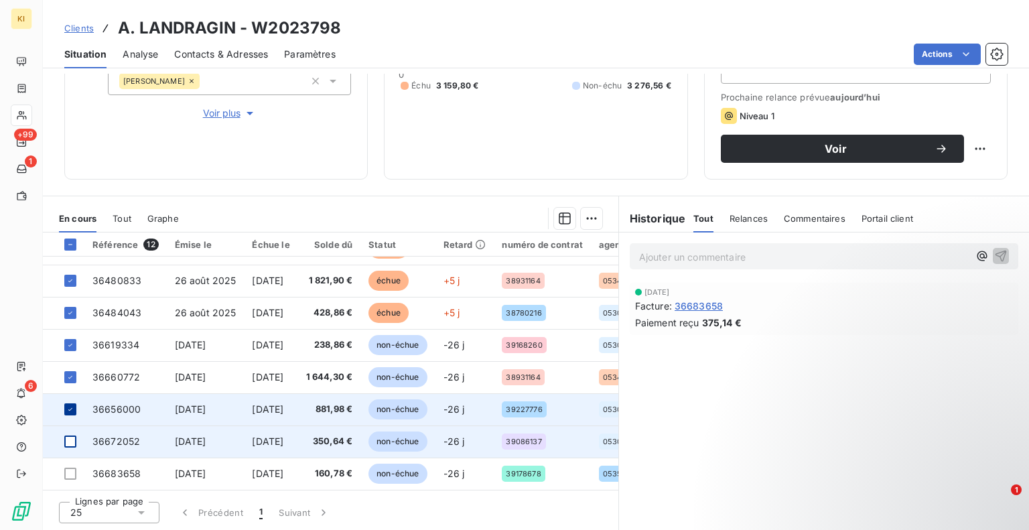
click at [66, 405] on icon at bounding box center [70, 409] width 8 height 8
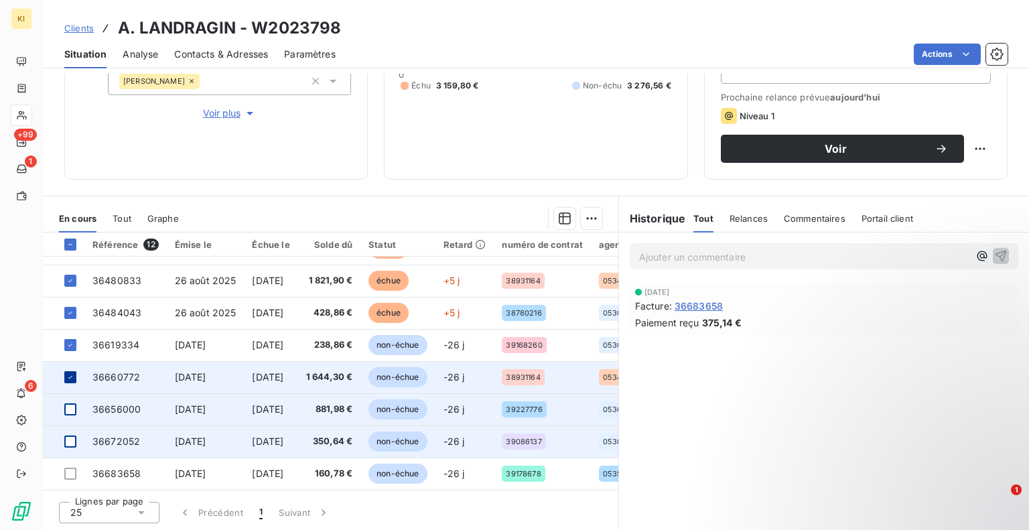
click at [70, 373] on icon at bounding box center [70, 377] width 8 height 8
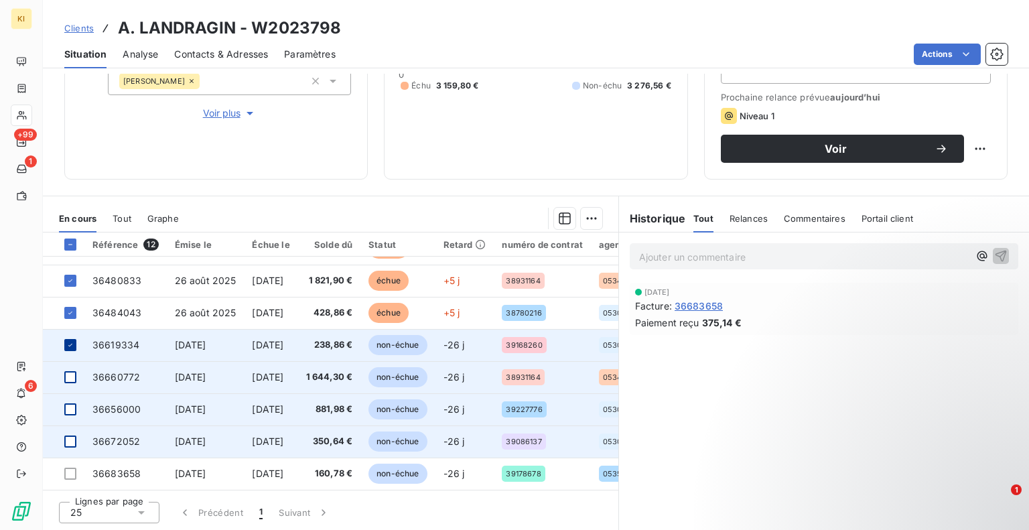
click at [72, 341] on icon at bounding box center [70, 345] width 8 height 8
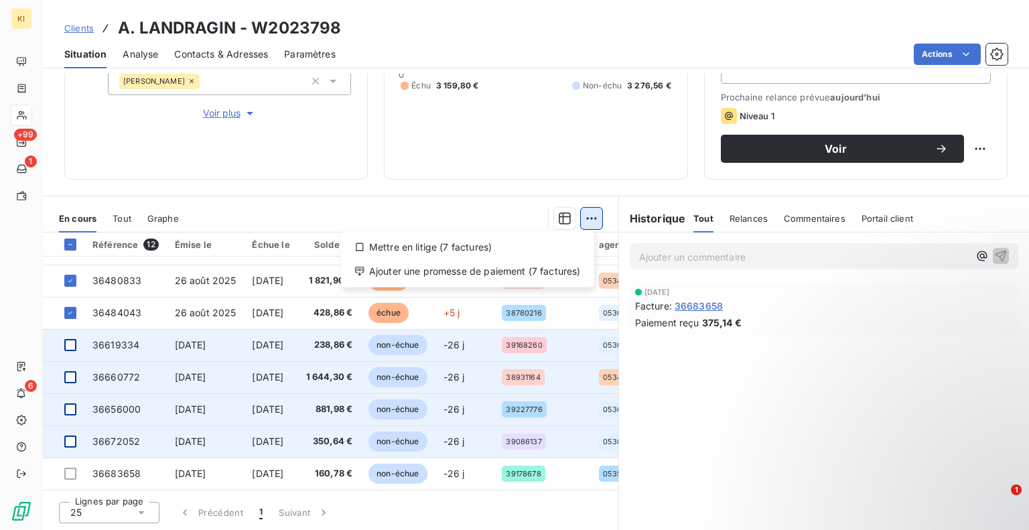
click at [587, 220] on html "KI +99 1 6 Clients A. LANDRAGIN - W2023798 Situation Analyse Contacts & Adresse…" at bounding box center [514, 265] width 1029 height 530
click at [494, 275] on div "Ajouter une promesse de paiement (7 factures)" at bounding box center [467, 271] width 243 height 21
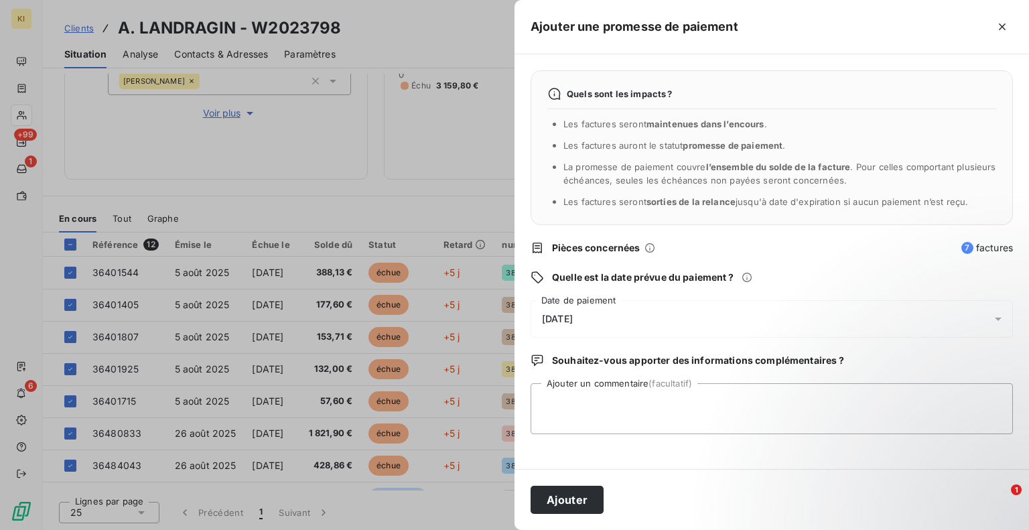
click at [563, 319] on span "[DATE]" at bounding box center [557, 319] width 31 height 11
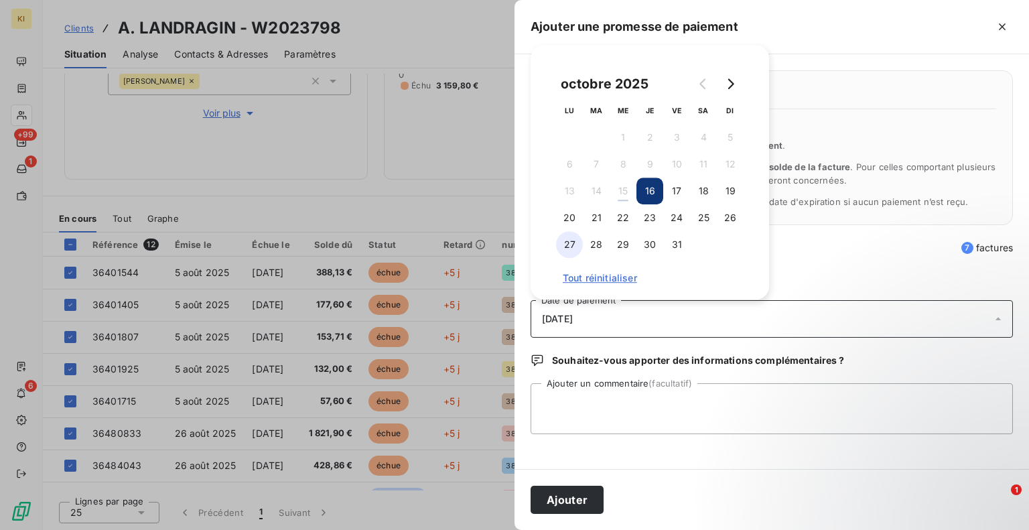
click at [574, 246] on button "27" at bounding box center [569, 244] width 27 height 27
click at [563, 500] on button "Ajouter" at bounding box center [567, 500] width 73 height 28
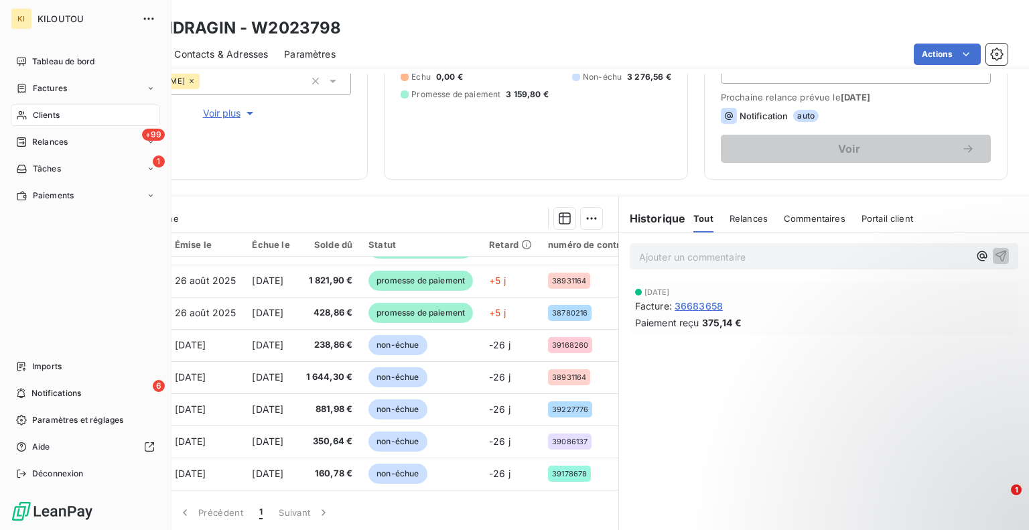
click at [56, 119] on span "Clients" at bounding box center [46, 115] width 27 height 12
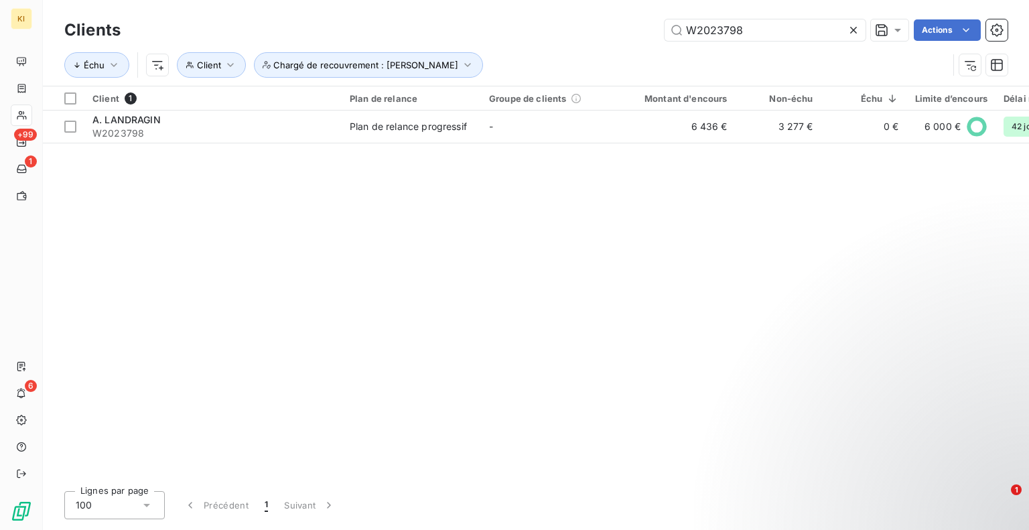
click at [851, 31] on icon at bounding box center [853, 29] width 13 height 13
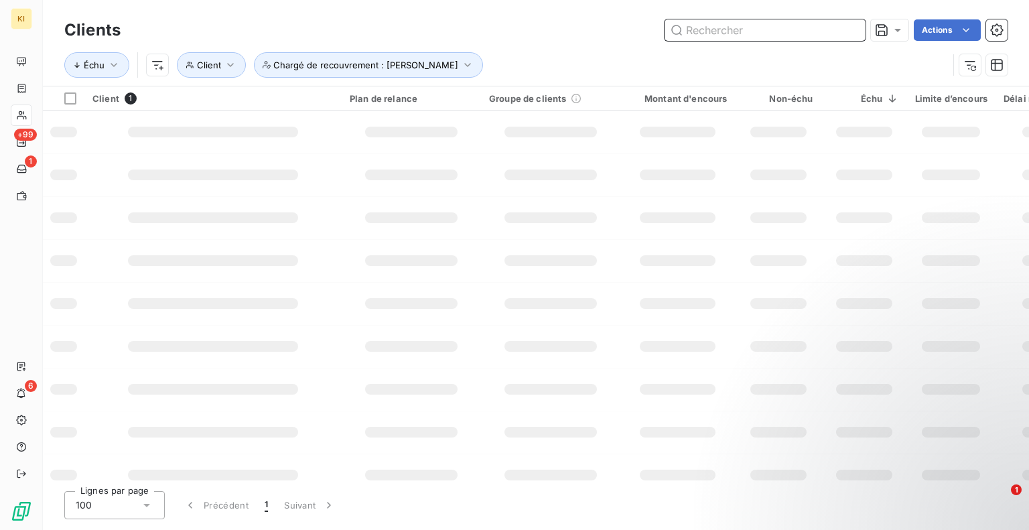
click at [775, 31] on input "text" at bounding box center [765, 29] width 201 height 21
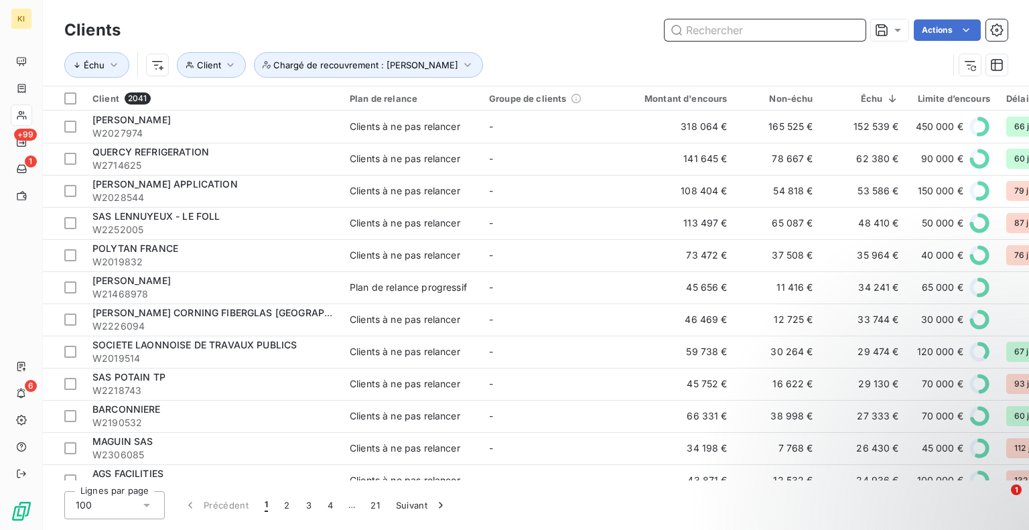
paste input "W2074505"
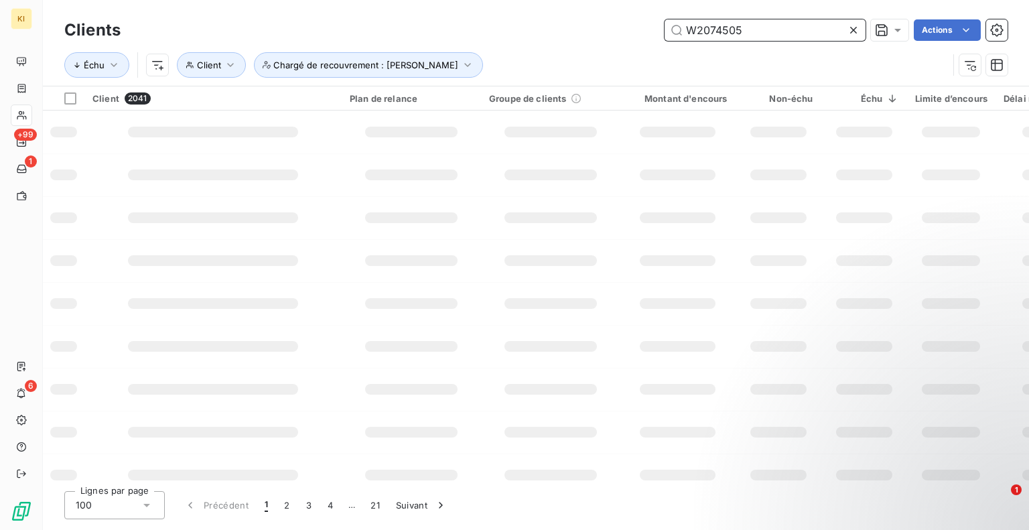
type input "W2074505"
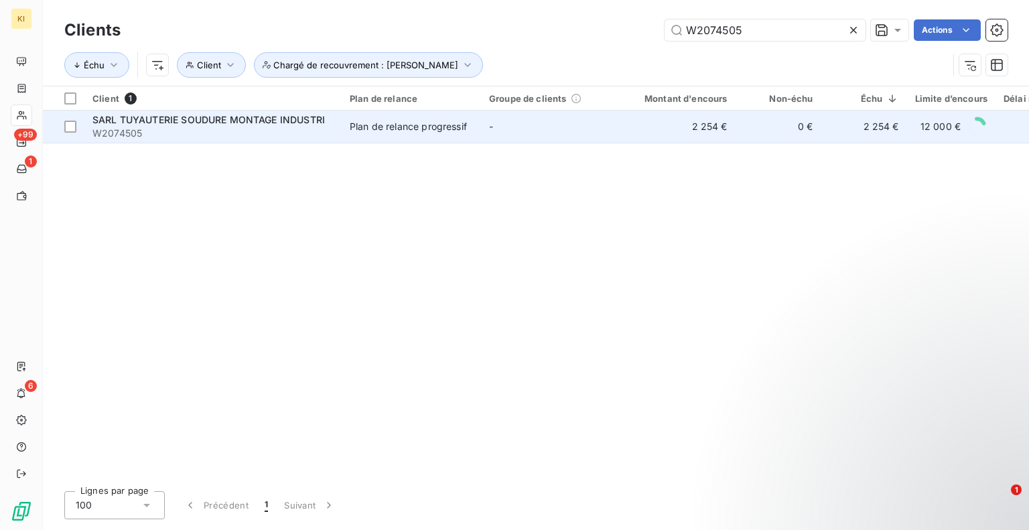
click at [461, 125] on td "Plan de relance progressif" at bounding box center [411, 127] width 139 height 32
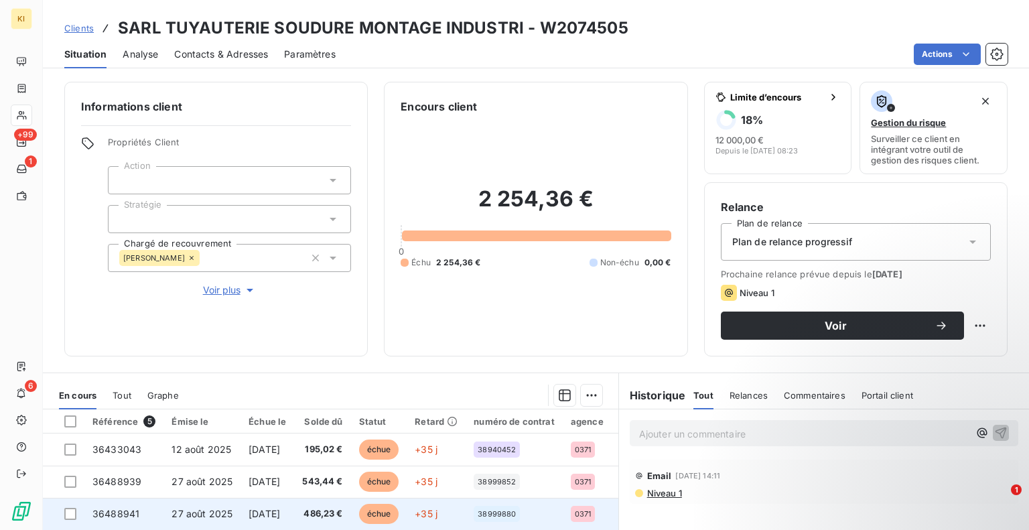
scroll to position [134, 0]
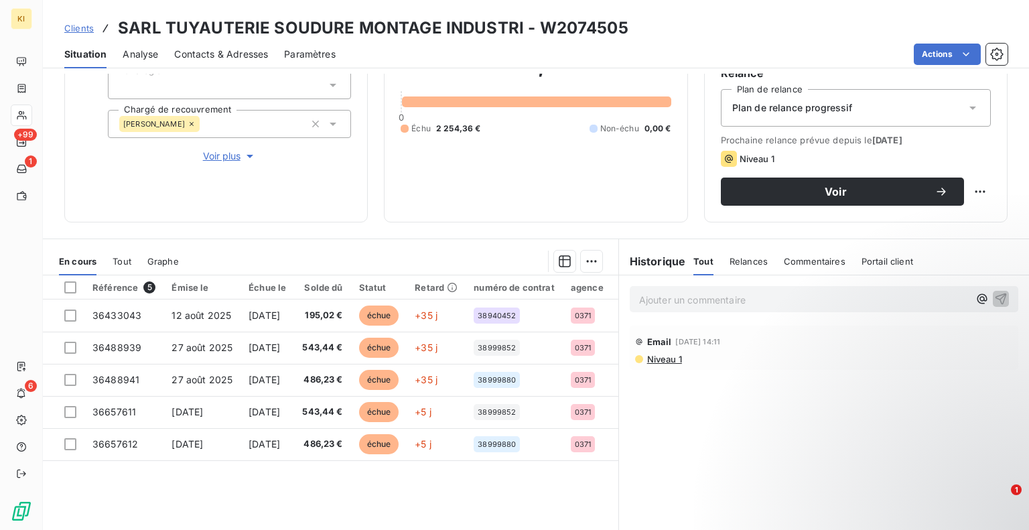
click at [64, 287] on th at bounding box center [64, 287] width 42 height 24
click at [66, 287] on div at bounding box center [70, 287] width 12 height 12
click at [582, 259] on html "KI +99 1 6 Clients SARL TUYAUTERIE SOUDURE MONTAGE INDUSTRI - W2074505 Situatio…" at bounding box center [514, 265] width 1029 height 530
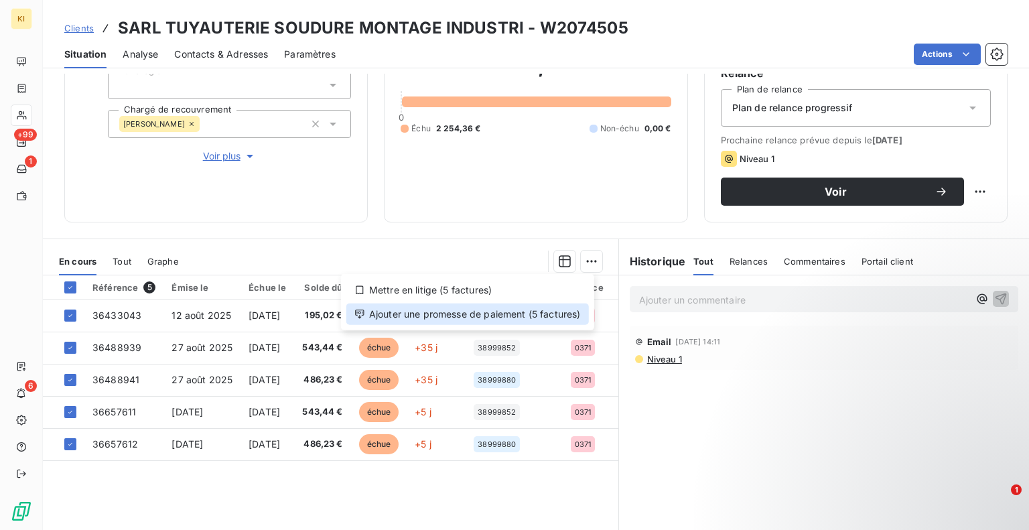
click at [515, 312] on div "Ajouter une promesse de paiement (5 factures)" at bounding box center [467, 313] width 243 height 21
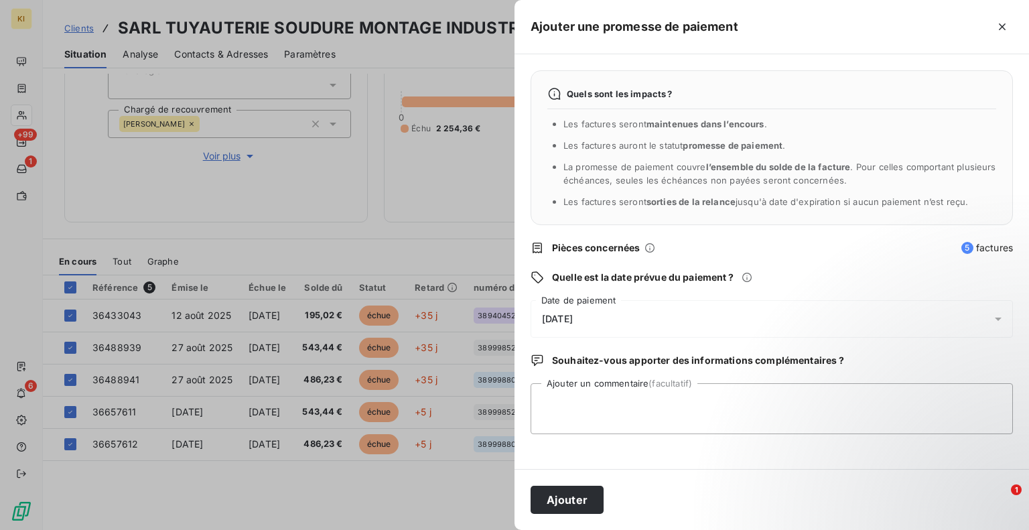
click at [556, 321] on span "[DATE]" at bounding box center [557, 319] width 31 height 11
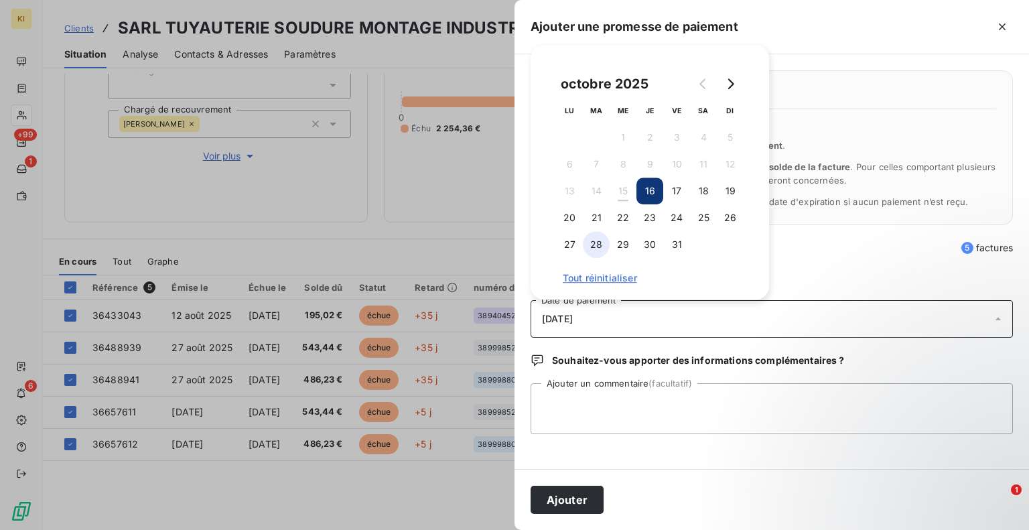
click at [599, 253] on button "28" at bounding box center [596, 244] width 27 height 27
click at [580, 498] on button "Ajouter" at bounding box center [567, 500] width 73 height 28
